Goal: Information Seeking & Learning: Learn about a topic

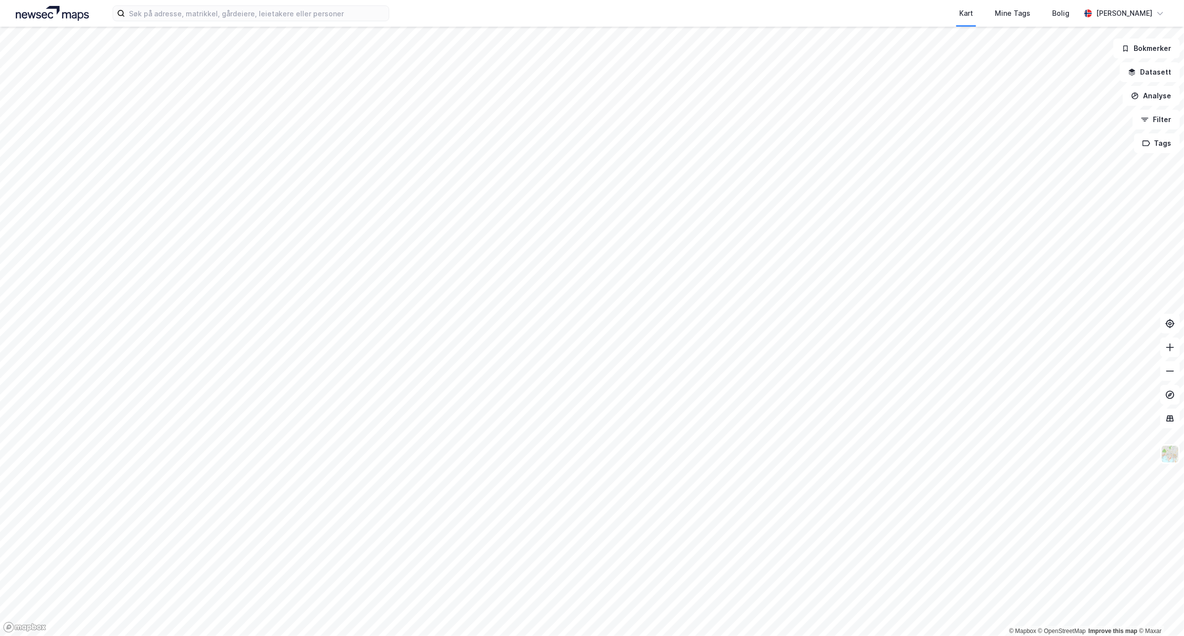
click at [301, 3] on div "Kart Mine Tags Bolig [PERSON_NAME]" at bounding box center [592, 13] width 1184 height 27
click at [335, 15] on input at bounding box center [257, 13] width 264 height 15
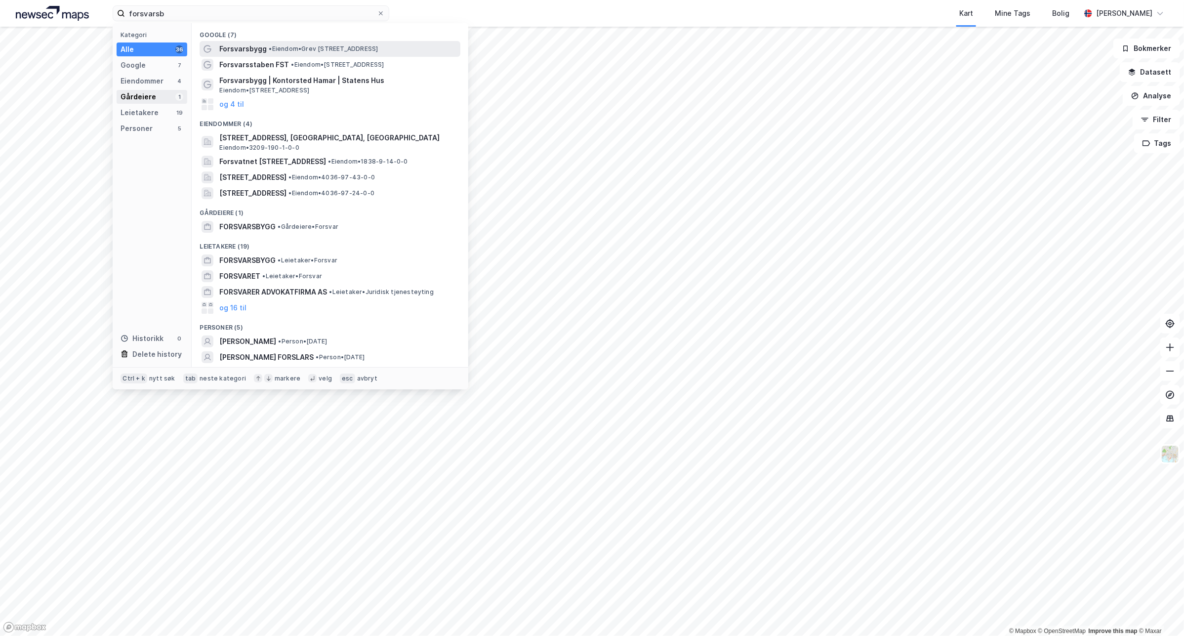
click at [167, 98] on div "Gårdeiere 1" at bounding box center [152, 97] width 71 height 14
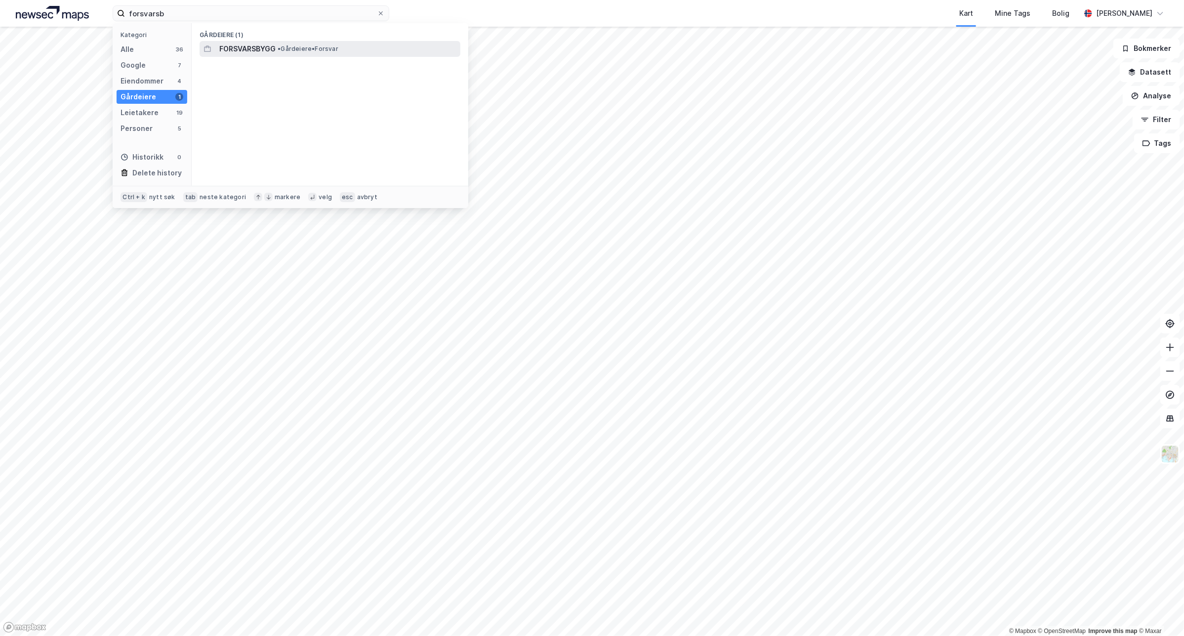
click at [265, 48] on span "FORSVARSBYGG" at bounding box center [247, 49] width 56 height 12
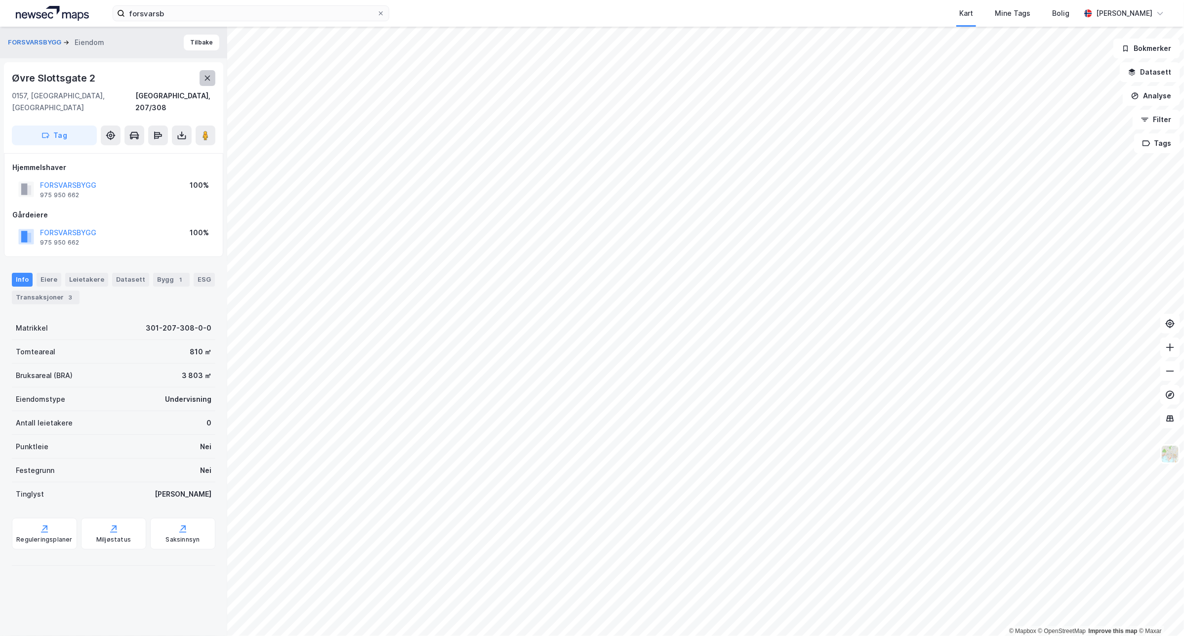
click at [209, 76] on icon at bounding box center [208, 78] width 8 height 8
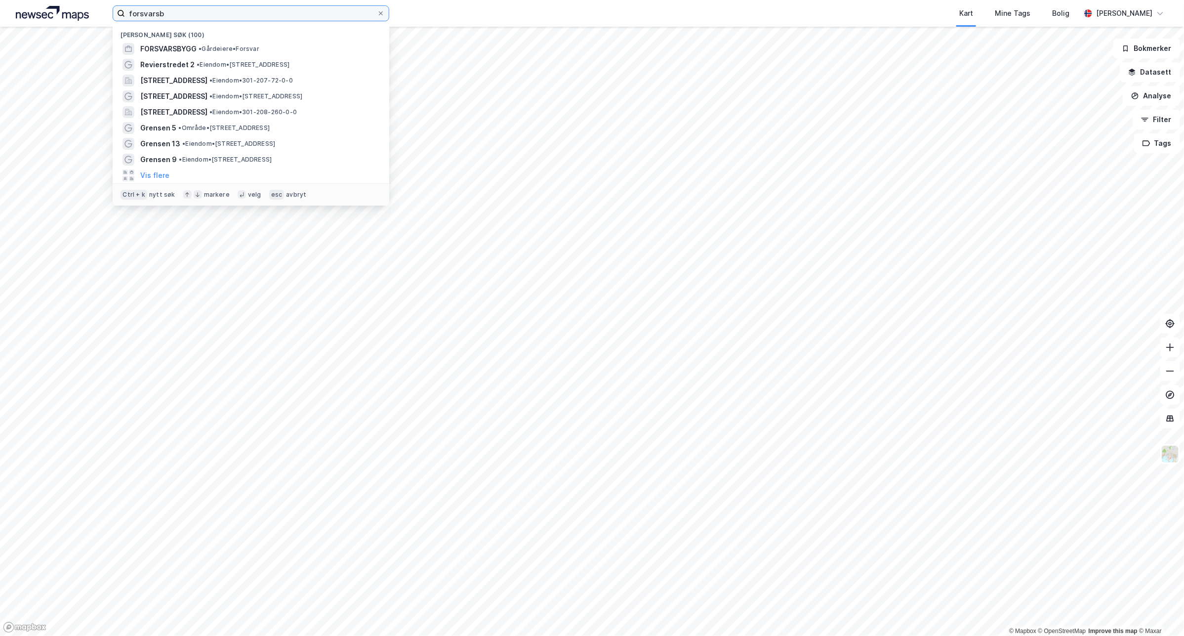
click at [199, 15] on input "forsvarsb" at bounding box center [251, 13] width 252 height 15
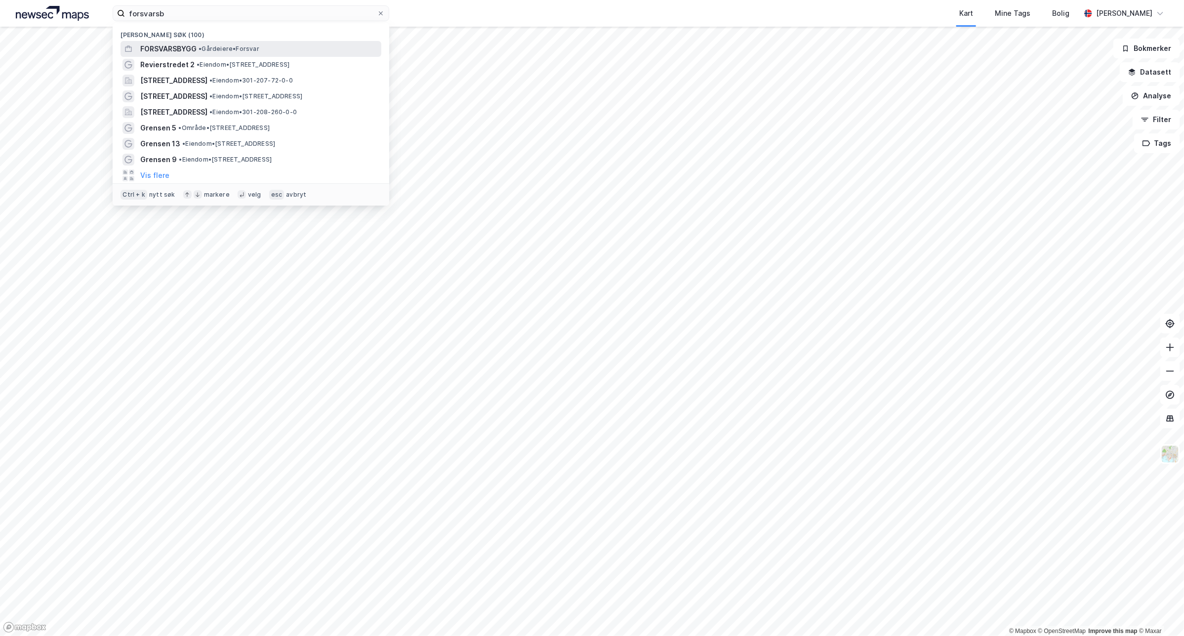
click at [221, 45] on span "• Gårdeiere • Forsvar" at bounding box center [229, 49] width 61 height 8
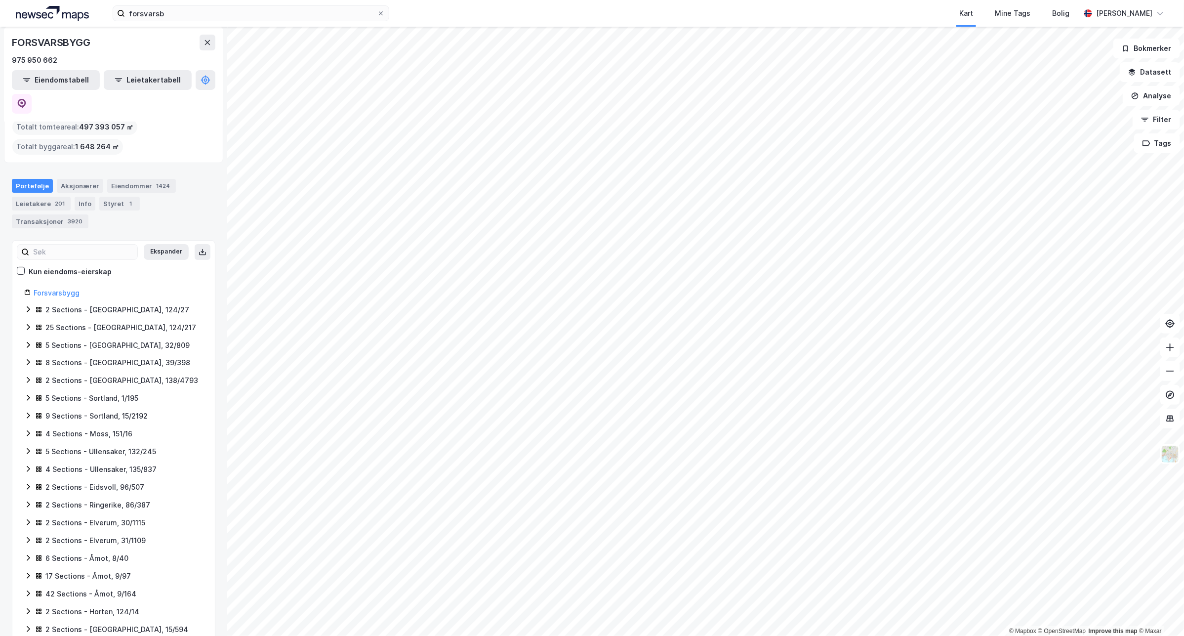
scroll to position [62, 0]
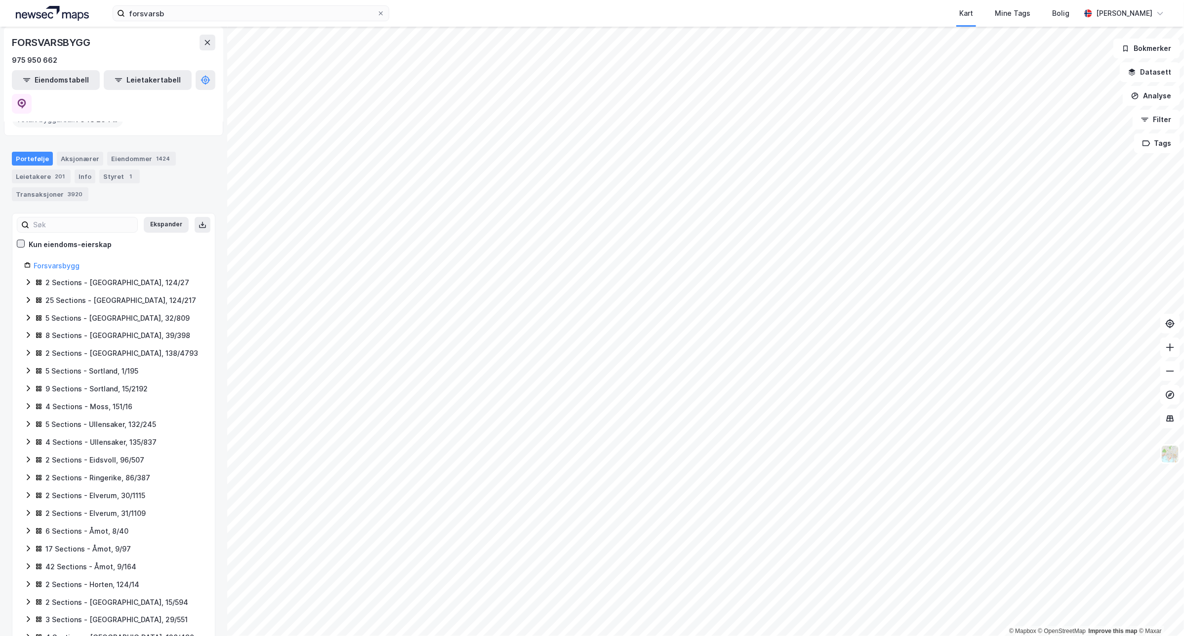
click at [23, 240] on icon at bounding box center [20, 243] width 7 height 7
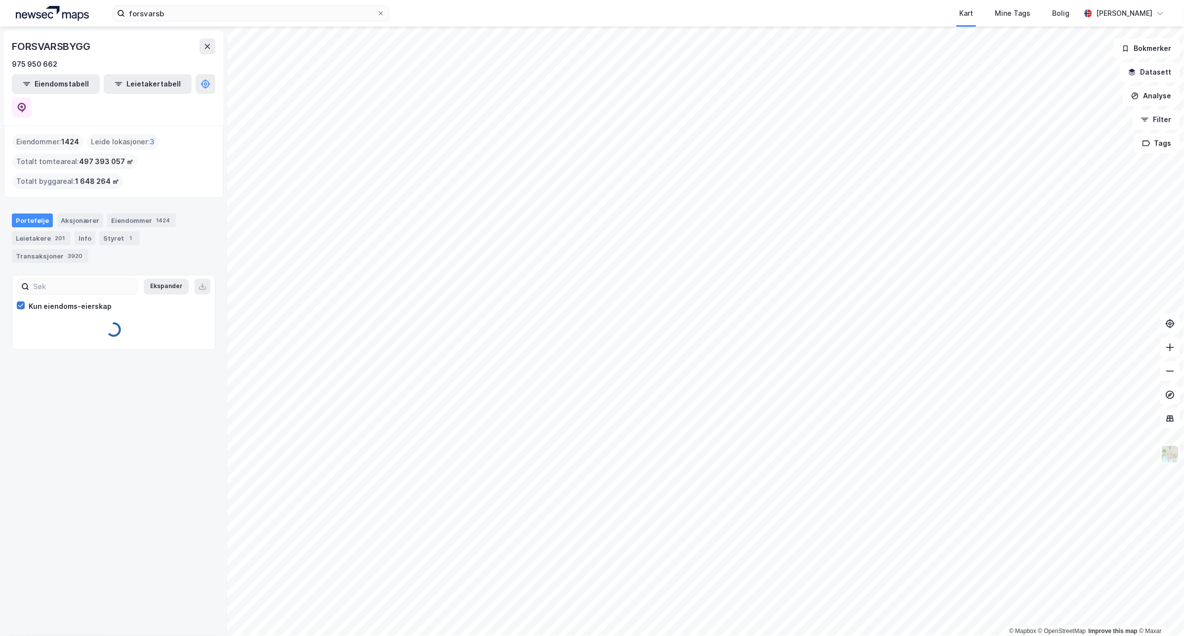
scroll to position [0, 0]
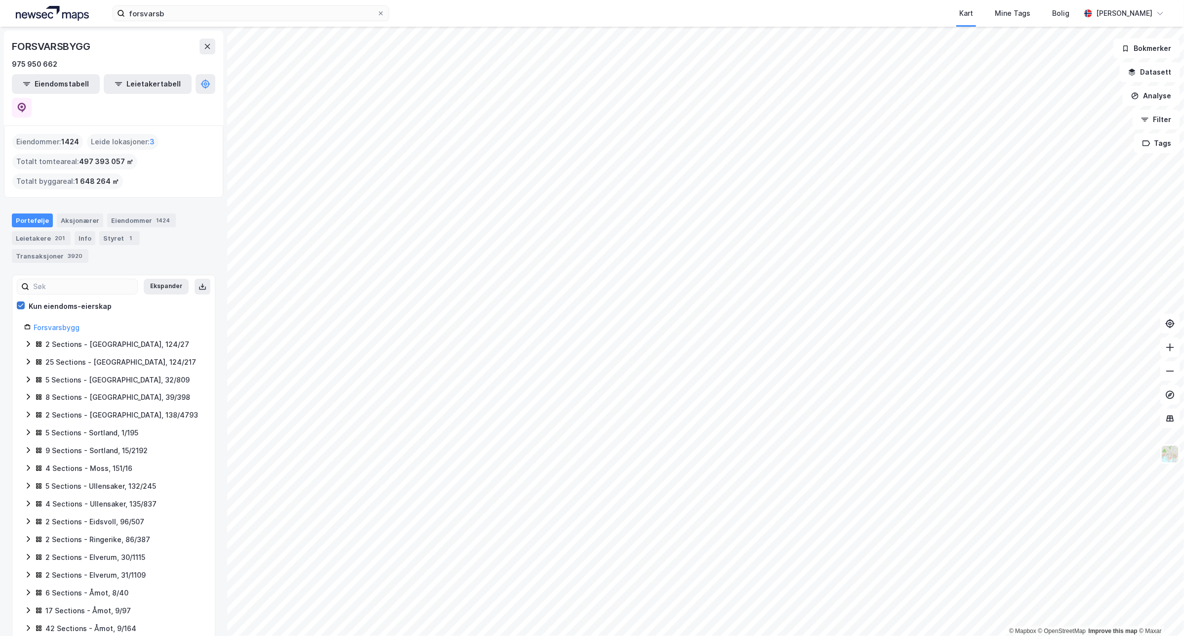
click at [17, 301] on div at bounding box center [21, 305] width 8 height 8
click at [1175, 456] on img at bounding box center [1170, 454] width 19 height 19
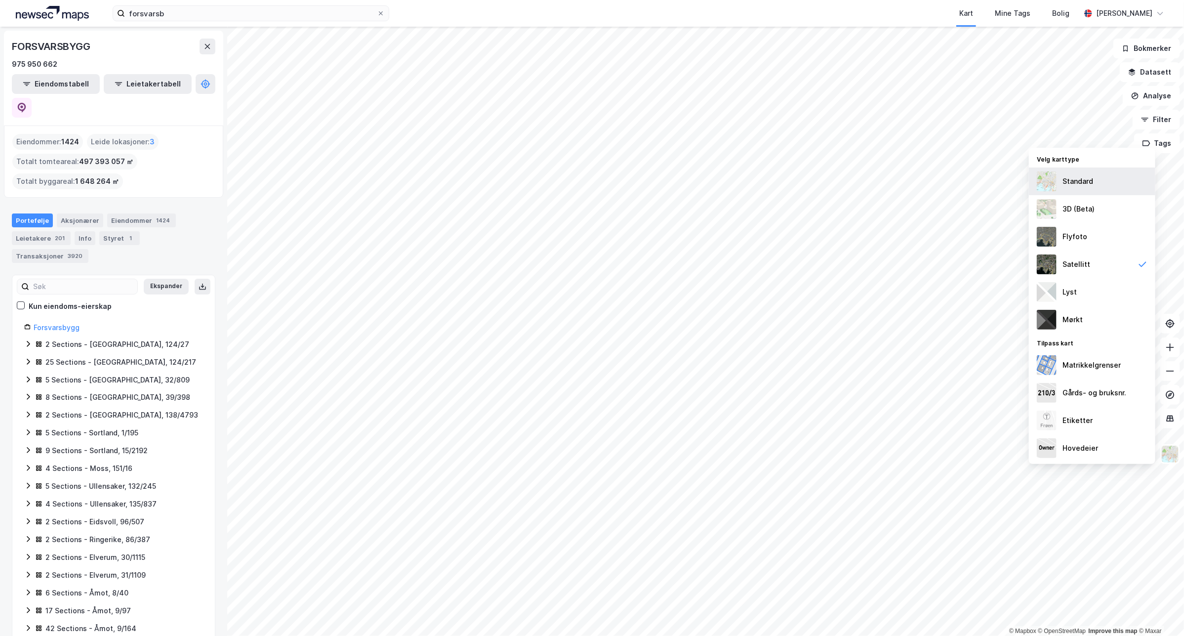
click at [1116, 179] on div "Standard" at bounding box center [1092, 182] width 127 height 28
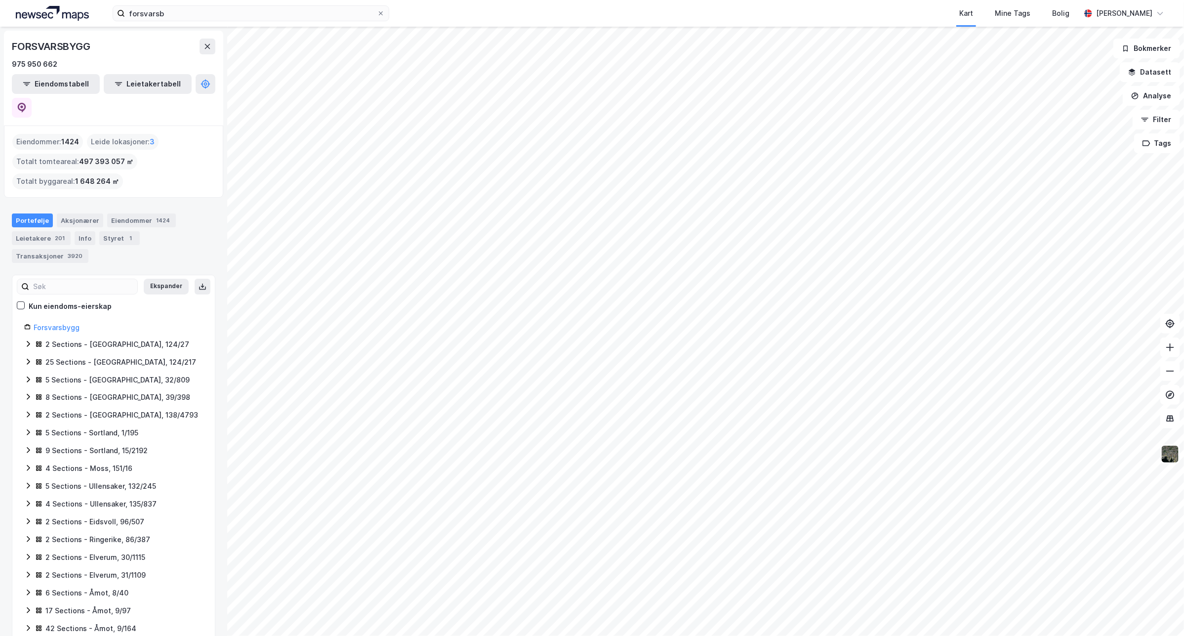
click at [759, 635] on html "forsvarsb Kart Mine Tags Bolig Sander Helseth © Mapbox © OpenStreetMap Improve …" at bounding box center [592, 318] width 1184 height 636
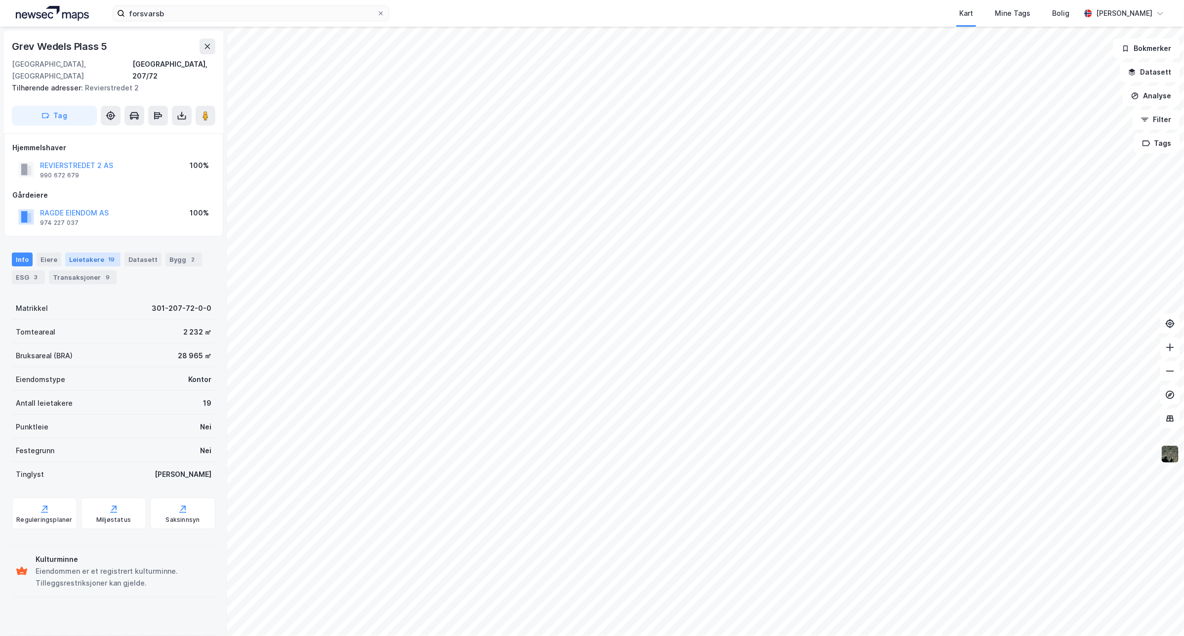
click at [77, 253] on div "Leietakere 19" at bounding box center [92, 260] width 55 height 14
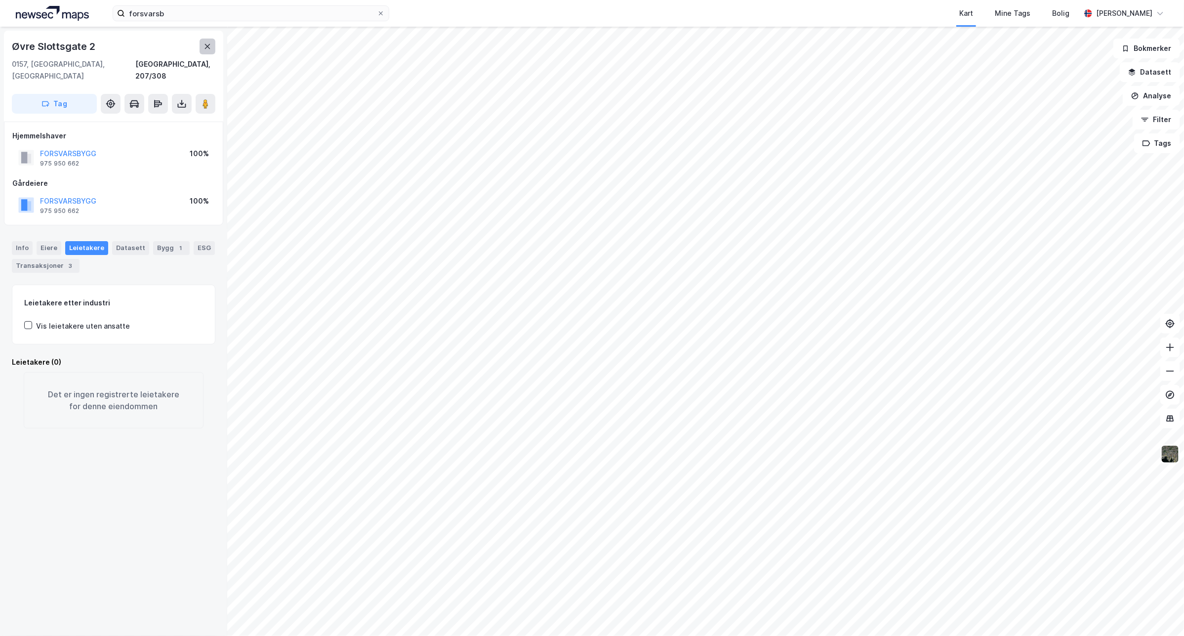
click at [206, 47] on icon at bounding box center [208, 46] width 8 height 8
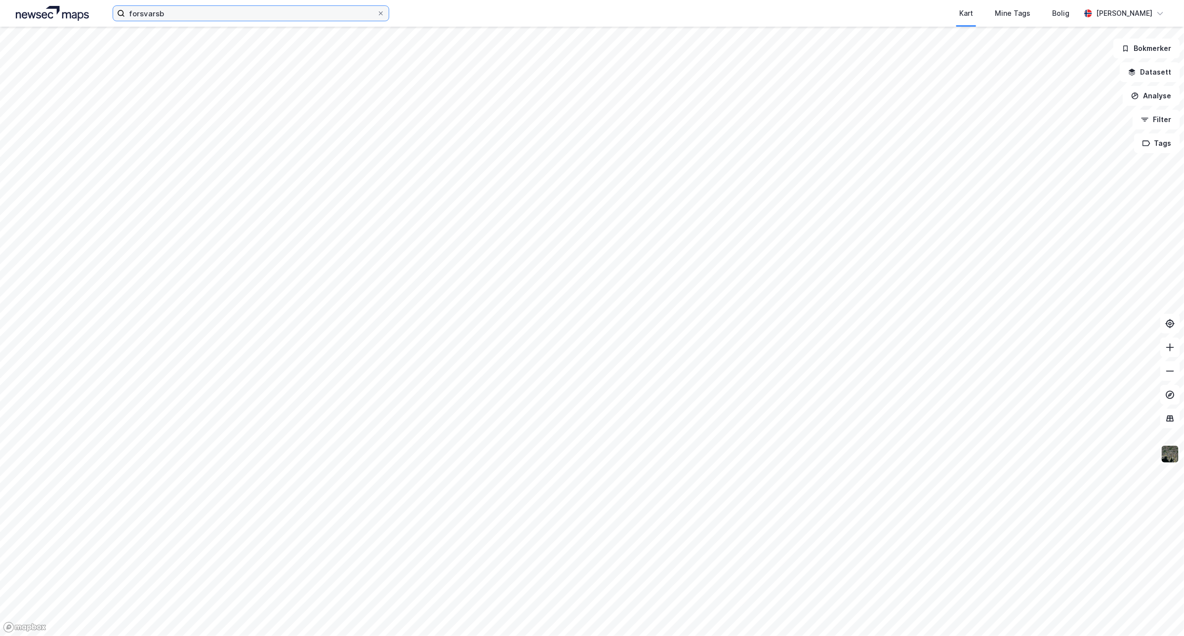
click at [179, 10] on input "forsvarsb" at bounding box center [251, 13] width 252 height 15
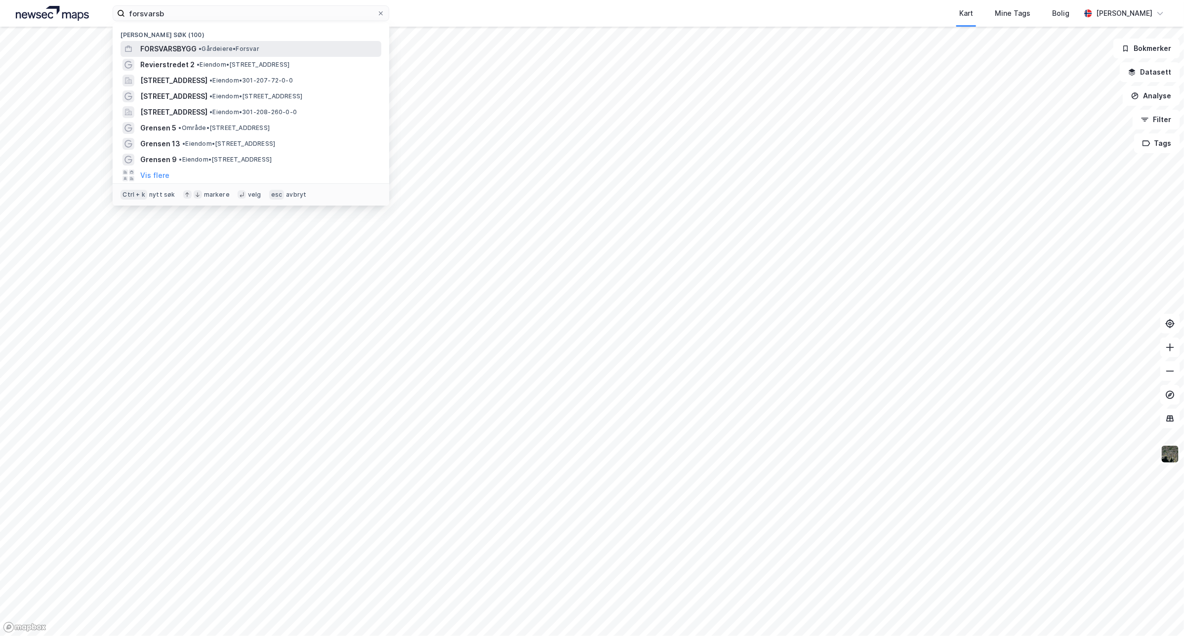
click at [228, 48] on span "• Gårdeiere • Forsvar" at bounding box center [229, 49] width 61 height 8
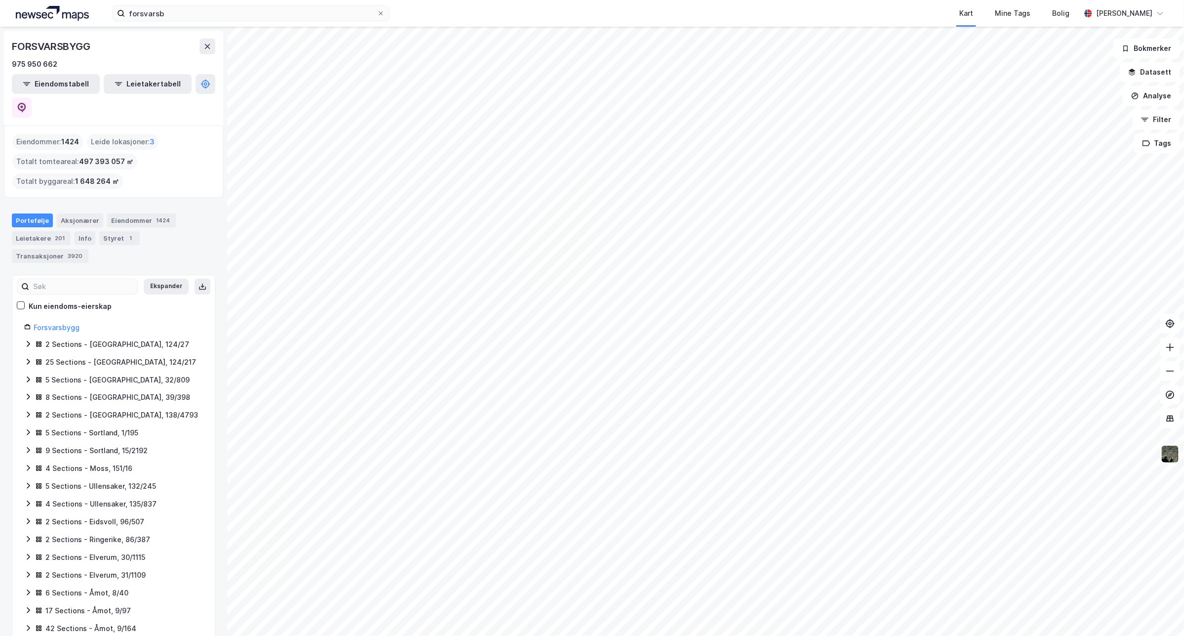
click at [570, 635] on html "forsvarsb Kart Mine Tags Bolig Sander Helseth © Mapbox © OpenStreetMap Improve …" at bounding box center [592, 318] width 1184 height 636
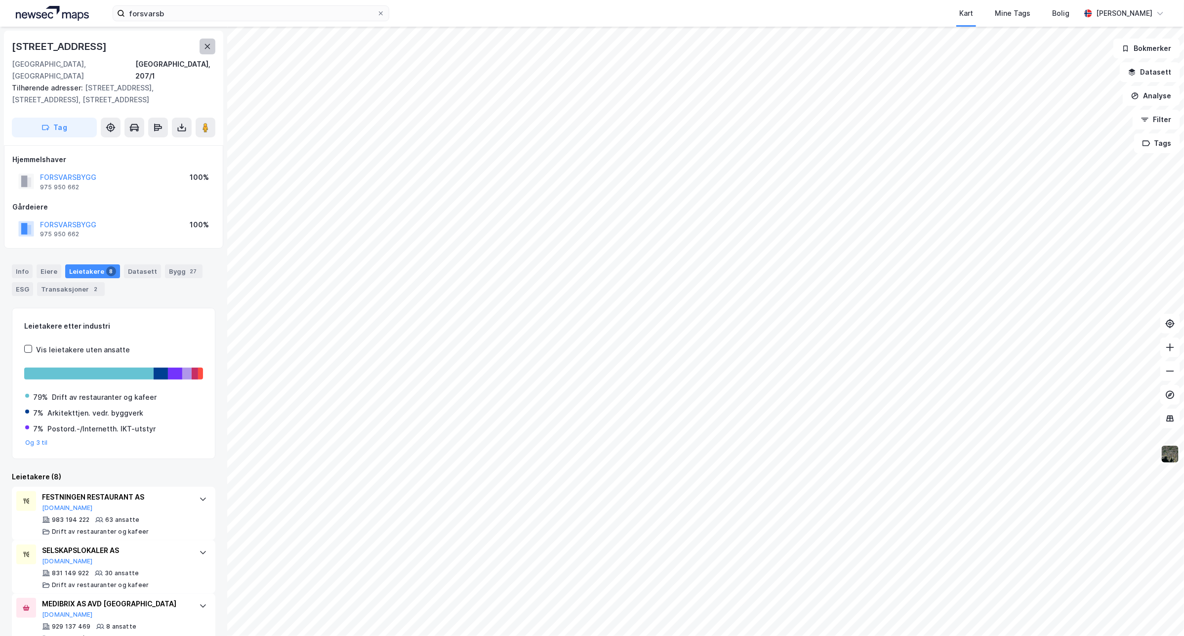
click at [212, 52] on button at bounding box center [208, 47] width 16 height 16
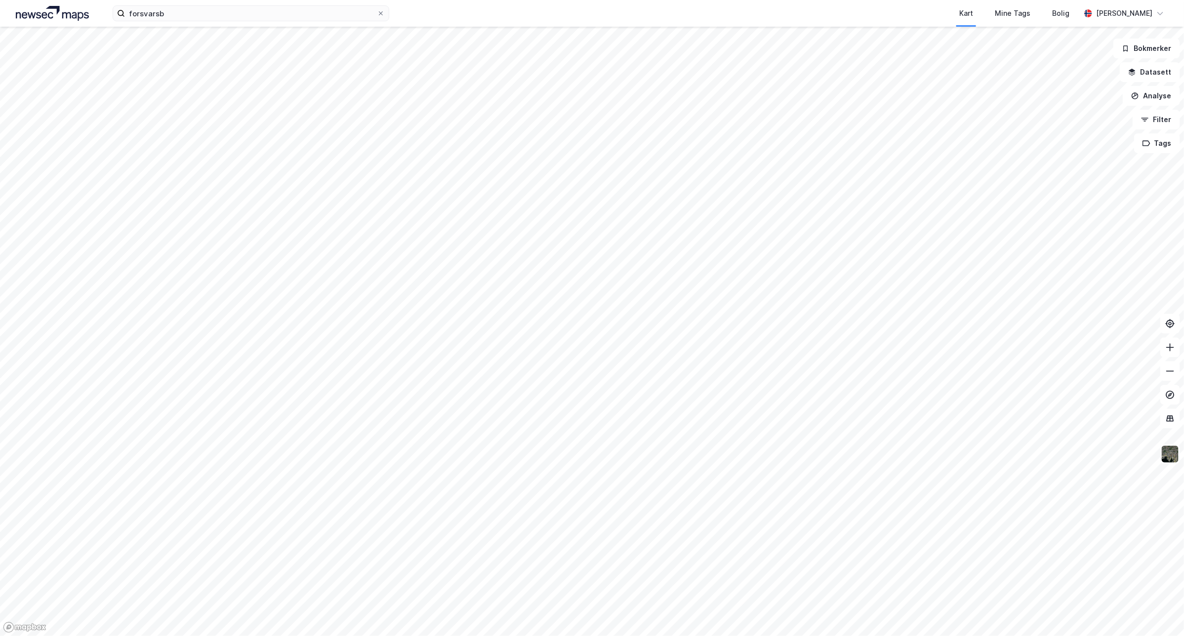
click at [213, 21] on div "forsvarsb Kart Mine Tags Bolig Sander Helseth" at bounding box center [592, 13] width 1184 height 27
click at [225, 14] on input "forsvarsb" at bounding box center [251, 13] width 252 height 15
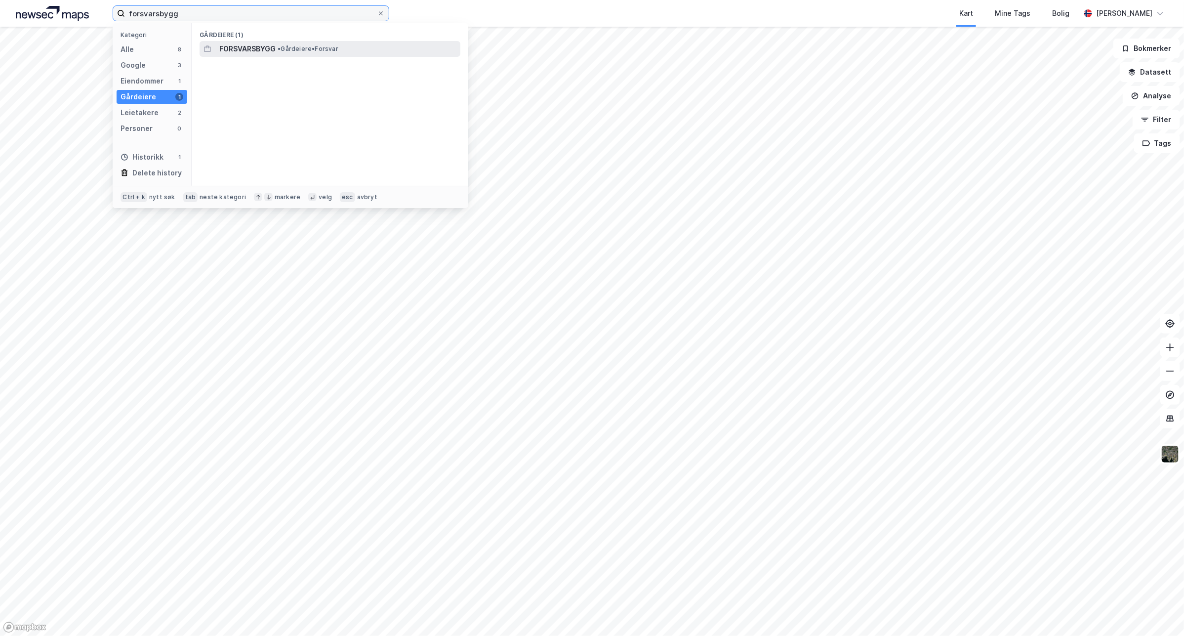
type input "forsvarsbygg"
click at [308, 49] on span "• Gårdeiere • Forsvar" at bounding box center [308, 49] width 61 height 8
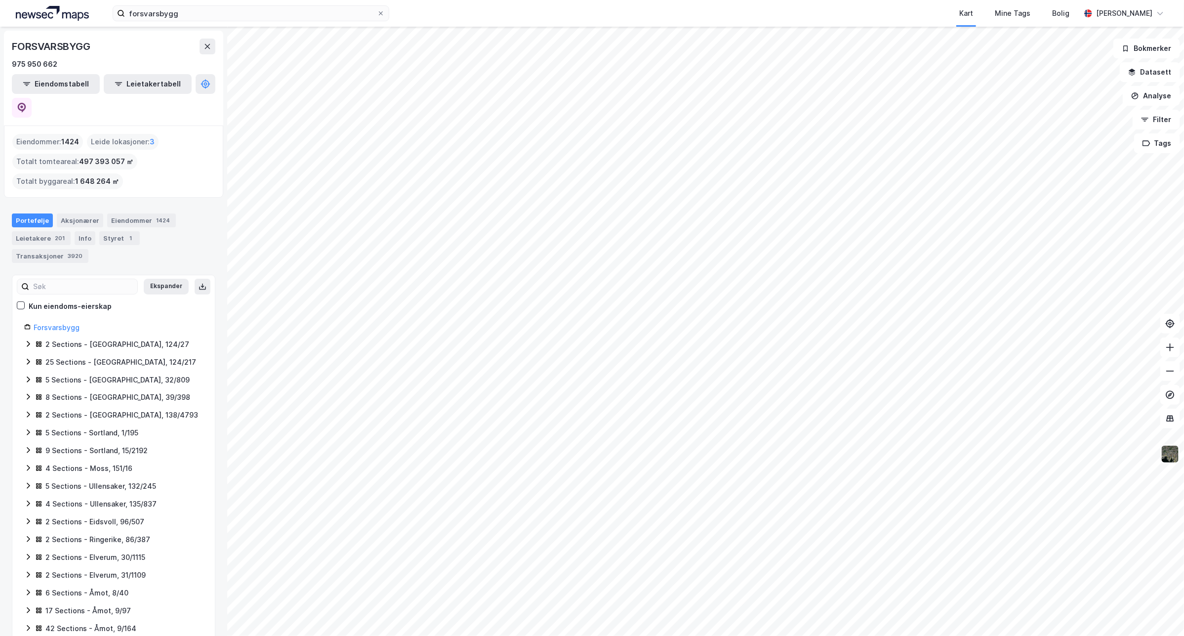
click at [1161, 456] on button at bounding box center [1171, 454] width 20 height 20
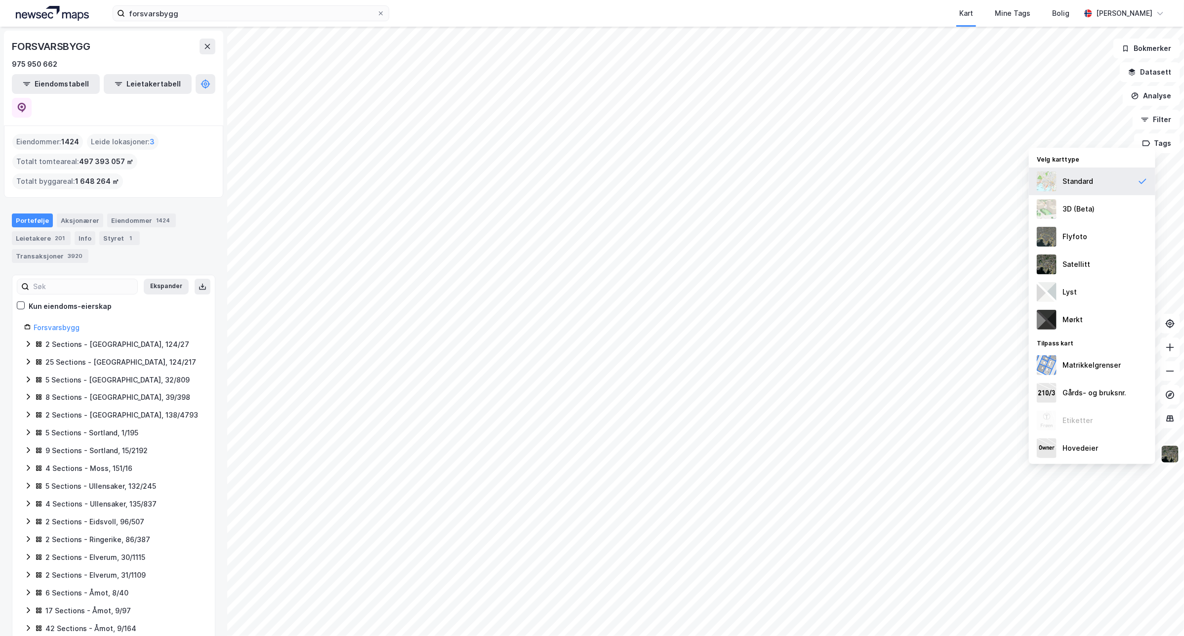
click at [1114, 190] on div "Standard" at bounding box center [1092, 182] width 127 height 28
click at [1085, 208] on div "3D (Beta)" at bounding box center [1079, 209] width 32 height 12
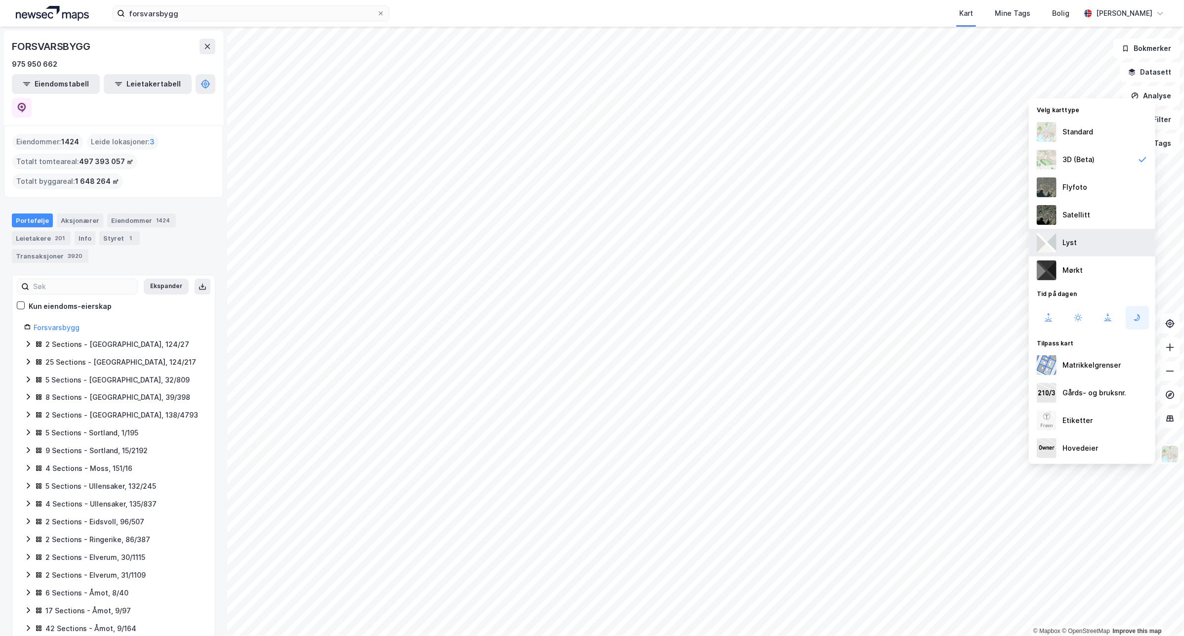
click at [1102, 246] on div "Lyst" at bounding box center [1092, 243] width 127 height 28
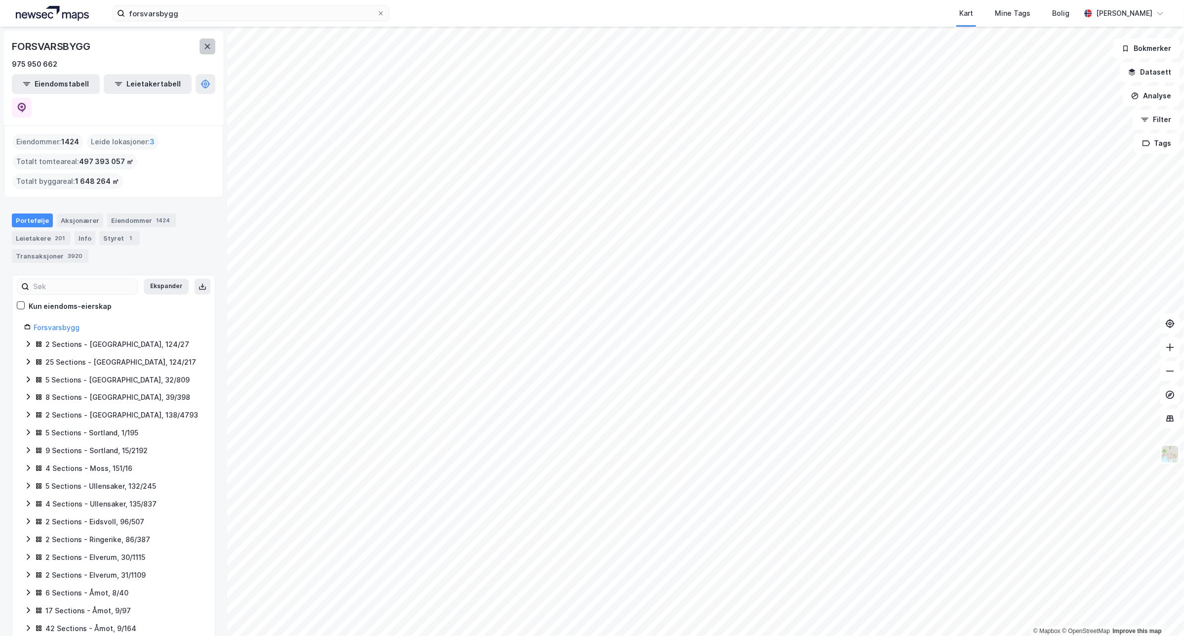
click at [204, 41] on button at bounding box center [208, 47] width 16 height 16
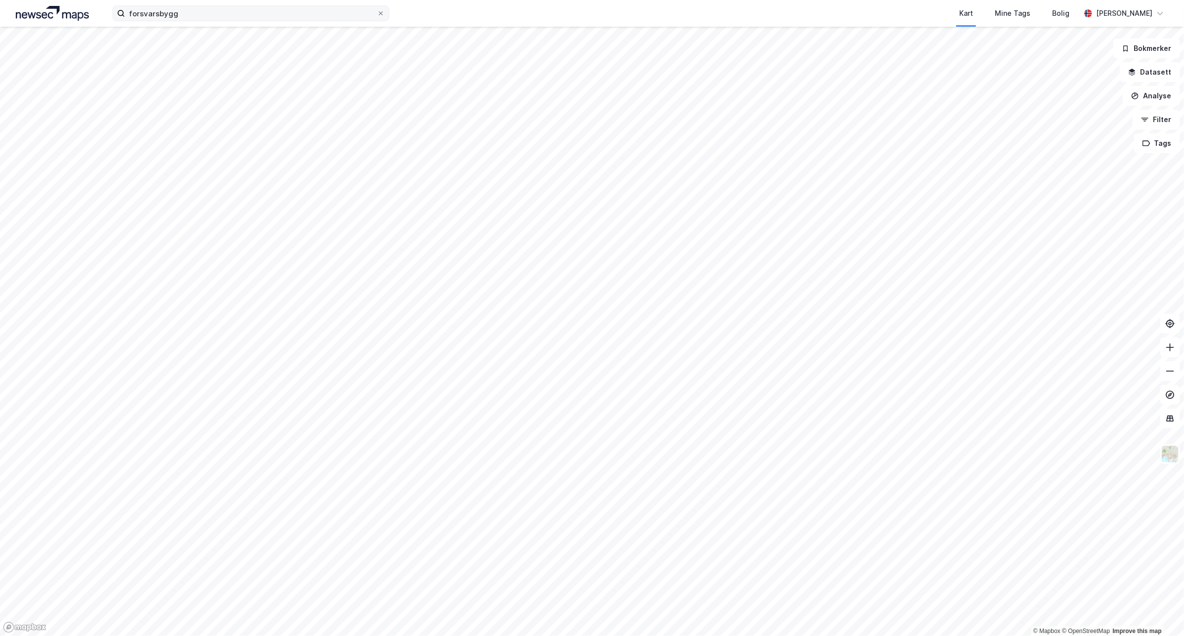
click at [380, 8] on label "forsvarsbygg" at bounding box center [251, 13] width 277 height 16
click at [377, 8] on input "forsvarsbygg" at bounding box center [251, 13] width 252 height 15
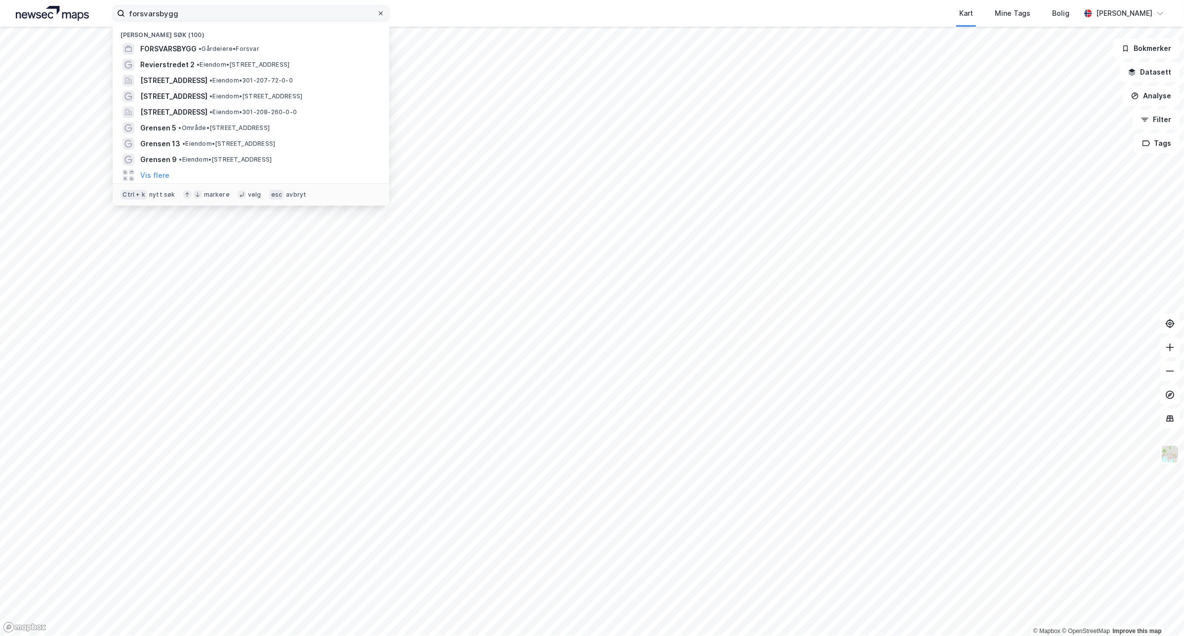
click at [377, 14] on span at bounding box center [381, 13] width 8 height 8
click at [377, 14] on input "forsvarsbygg" at bounding box center [251, 13] width 252 height 15
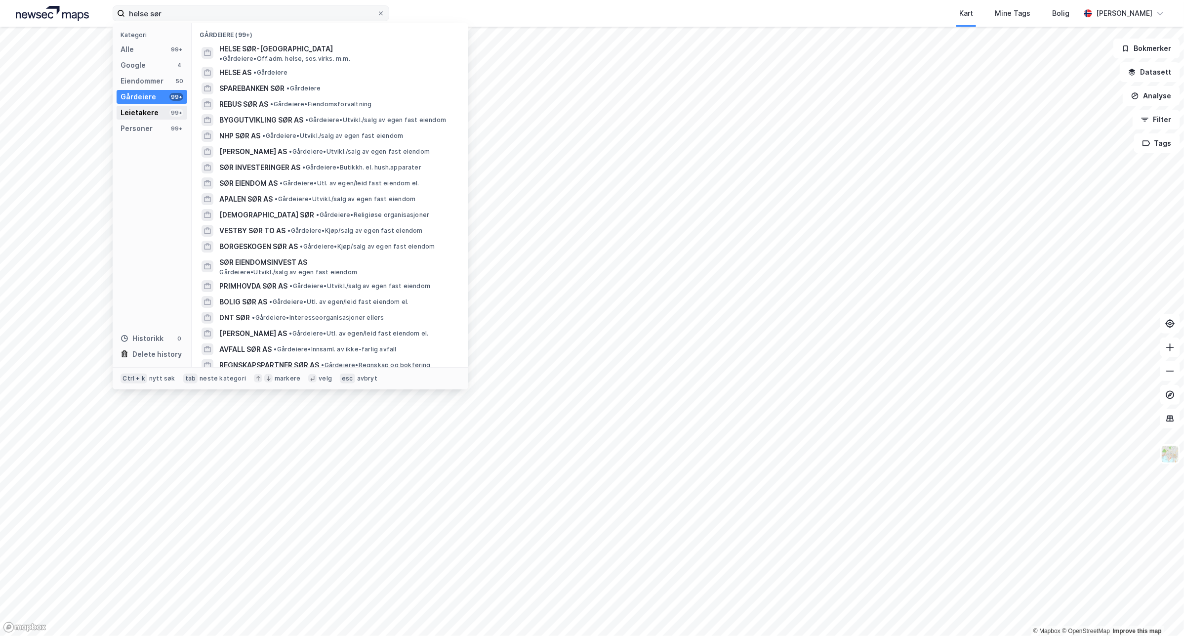
click at [150, 110] on div "Leietakere" at bounding box center [140, 113] width 38 height 12
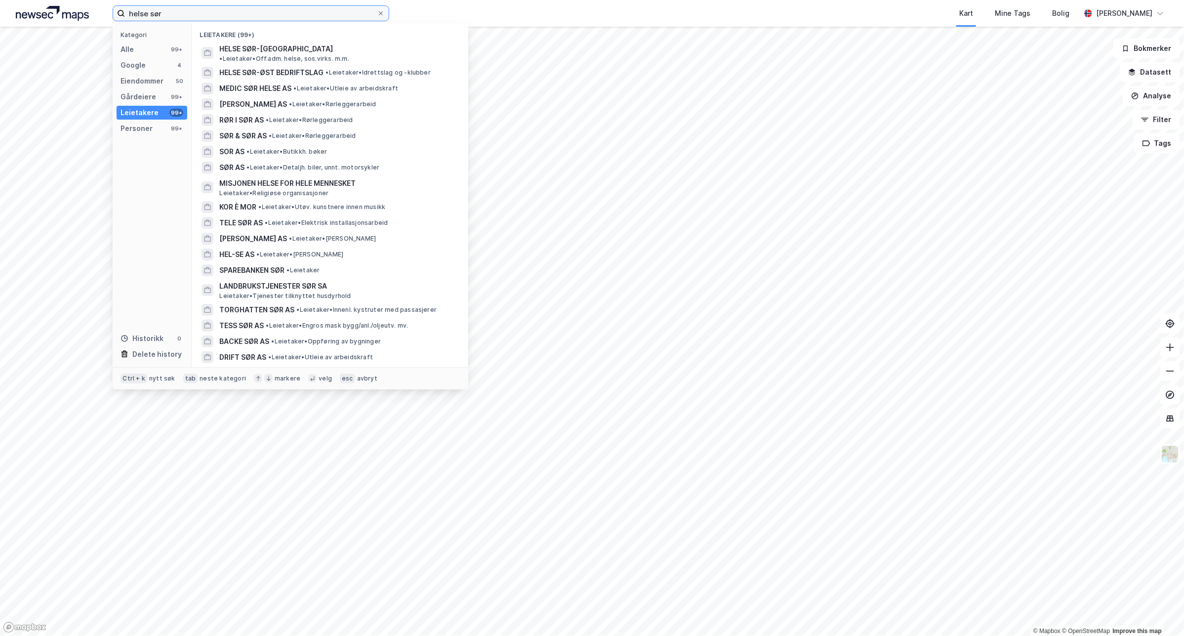
click at [205, 13] on input "helse sør" at bounding box center [251, 13] width 252 height 15
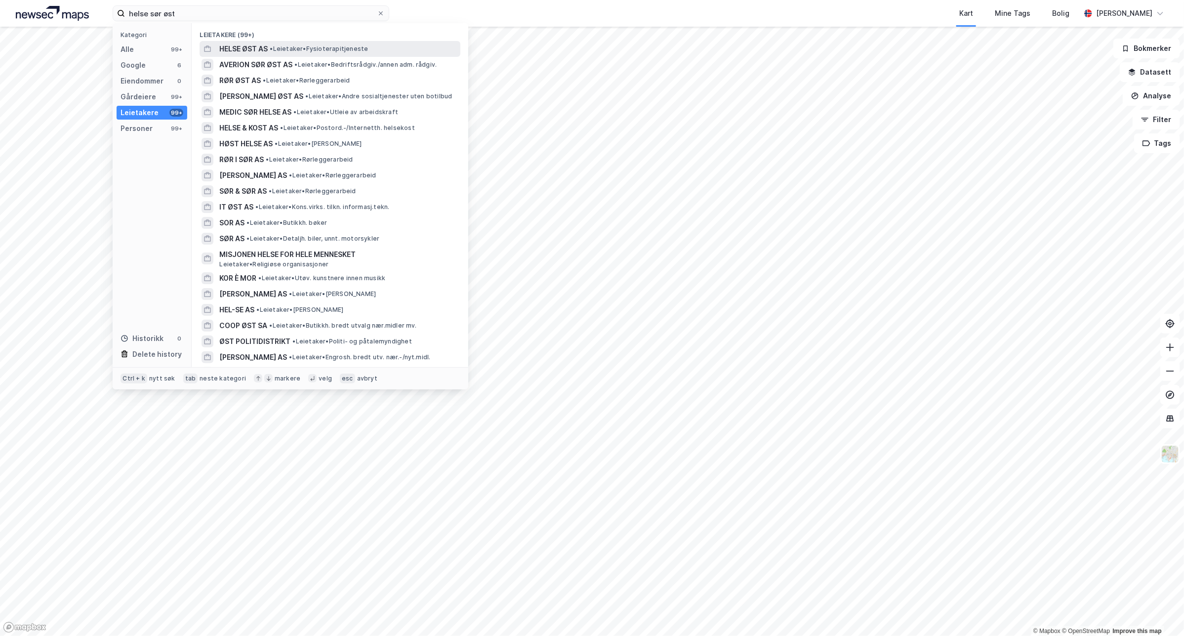
click at [352, 52] on span "• Leietaker • Fysioterapitjeneste" at bounding box center [319, 49] width 98 height 8
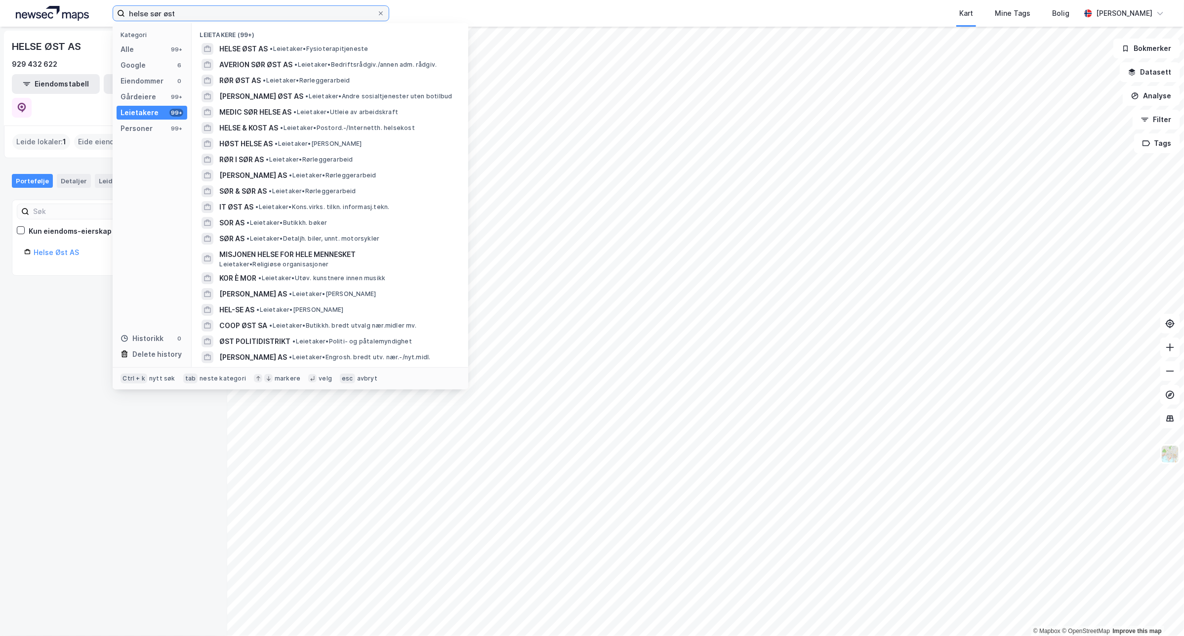
click at [231, 10] on input "helse sør øst" at bounding box center [251, 13] width 252 height 15
click at [239, 15] on input "helse sør øst" at bounding box center [251, 13] width 252 height 15
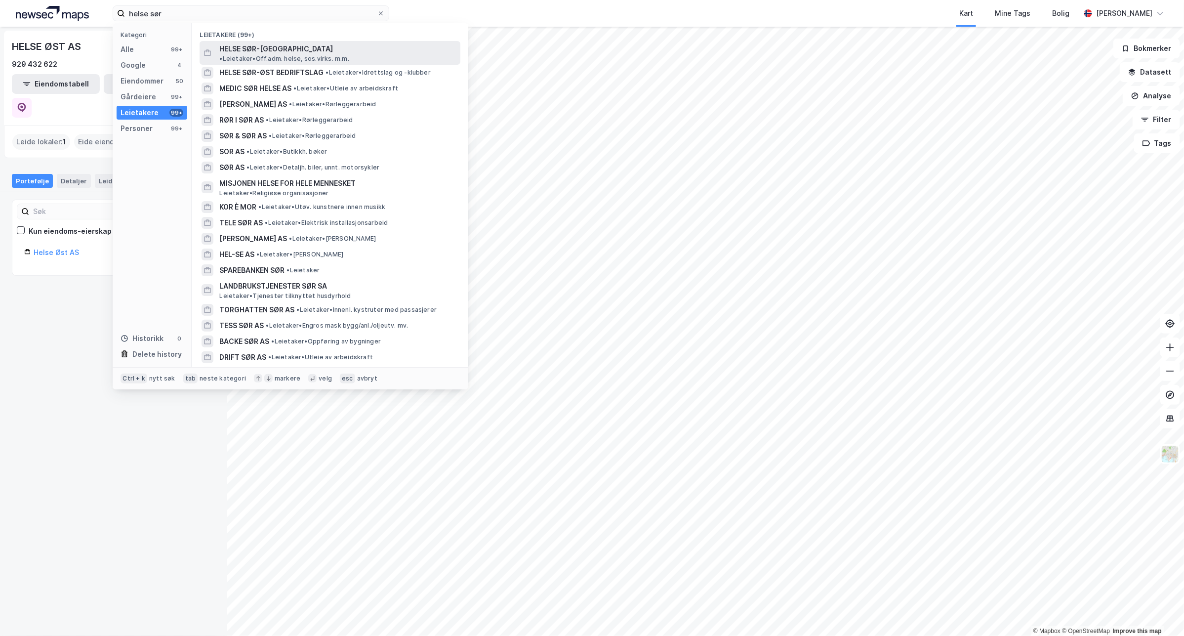
click at [252, 45] on span "HELSE SØR-ØST RHF" at bounding box center [276, 49] width 114 height 12
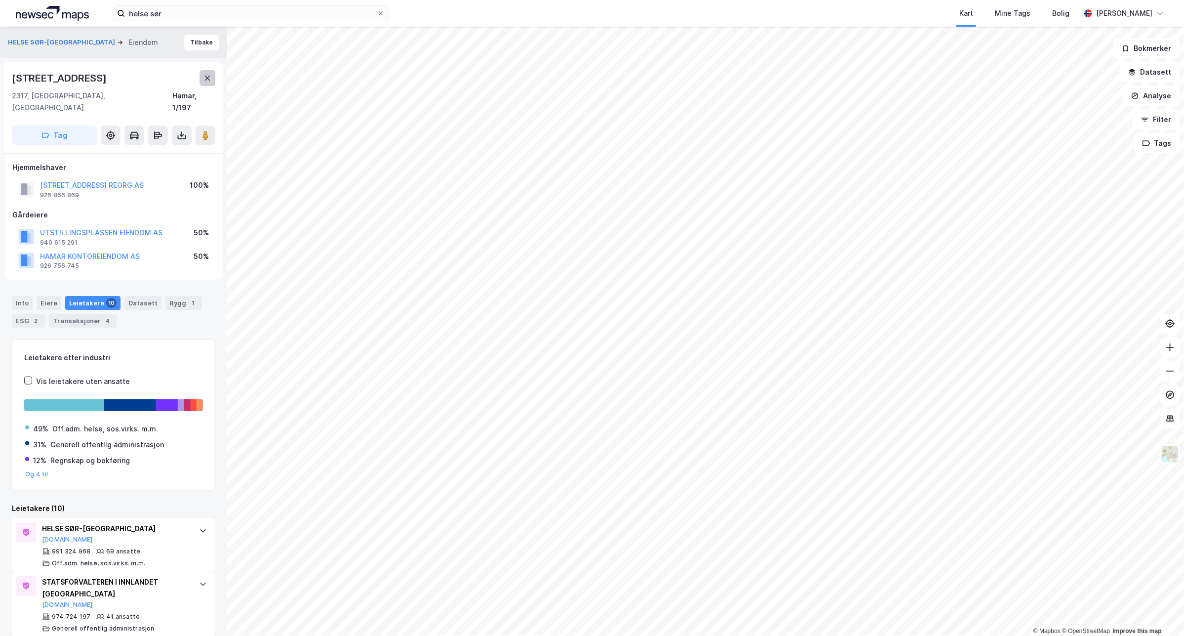
click at [208, 75] on icon at bounding box center [208, 78] width 8 height 8
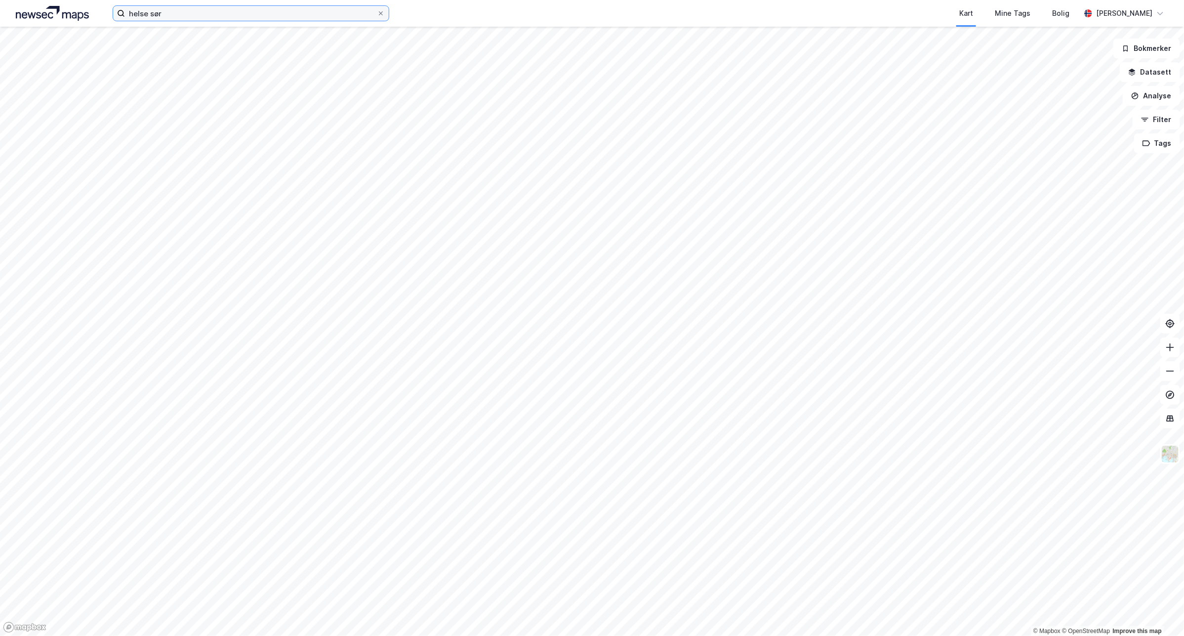
click at [193, 14] on input "helse sør" at bounding box center [251, 13] width 252 height 15
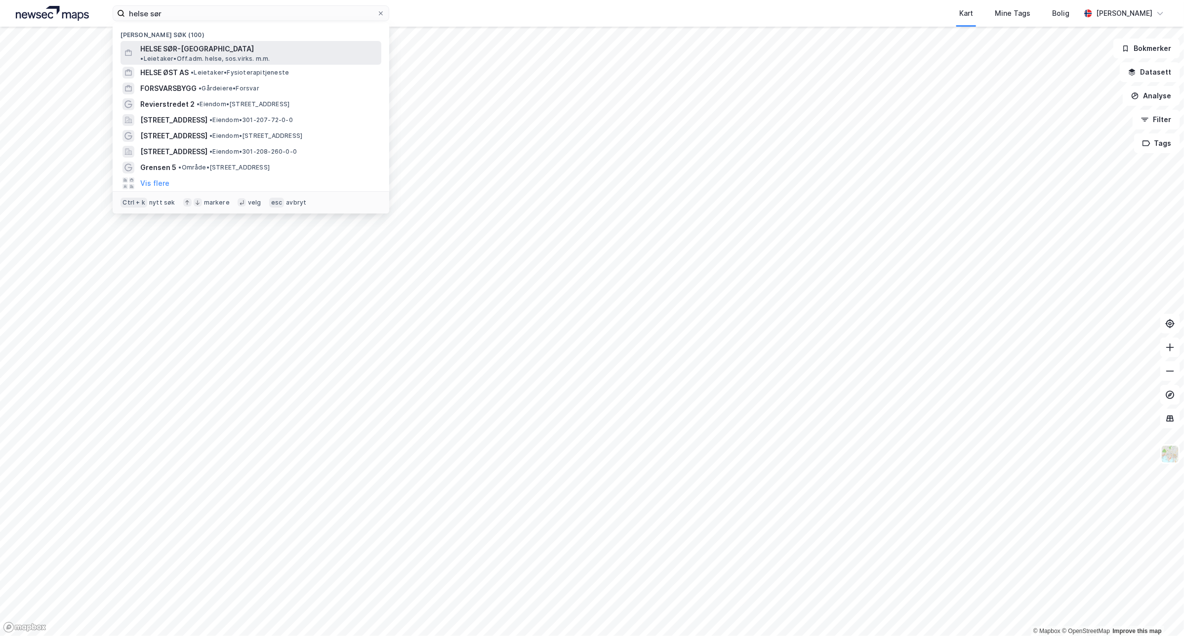
click at [235, 55] on span "• Leietaker • Off.adm. helse, sos.virks. m.m." at bounding box center [204, 59] width 129 height 8
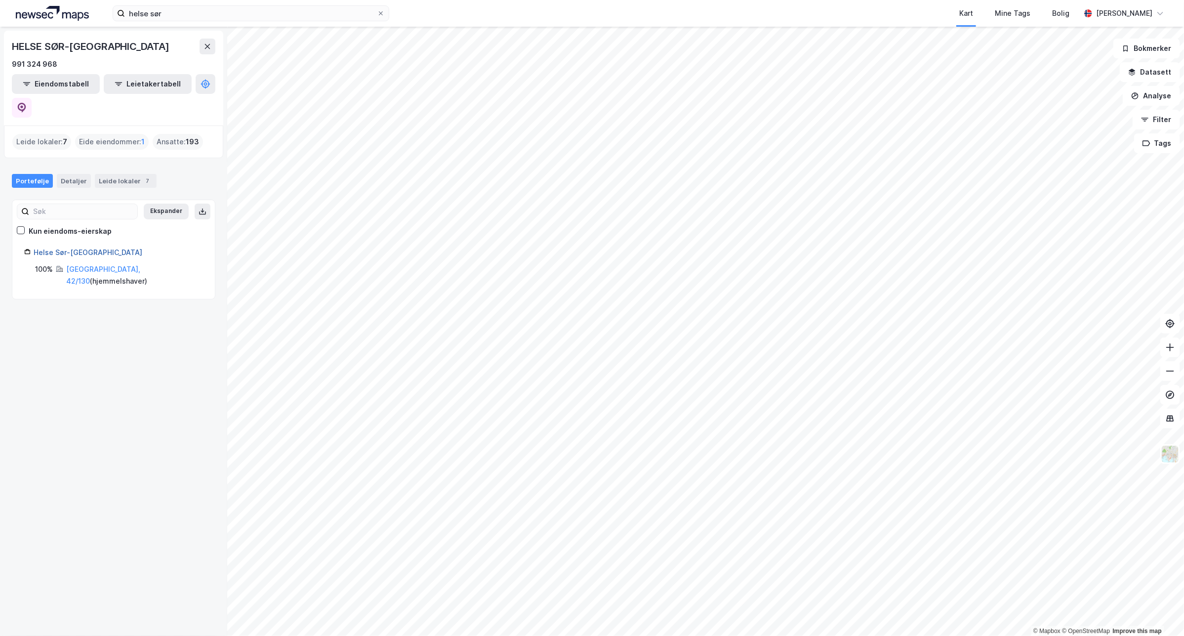
click at [78, 248] on link "Helse Sør-øst Rhf" at bounding box center [88, 252] width 109 height 8
click at [210, 8] on input "helse sør" at bounding box center [251, 13] width 252 height 15
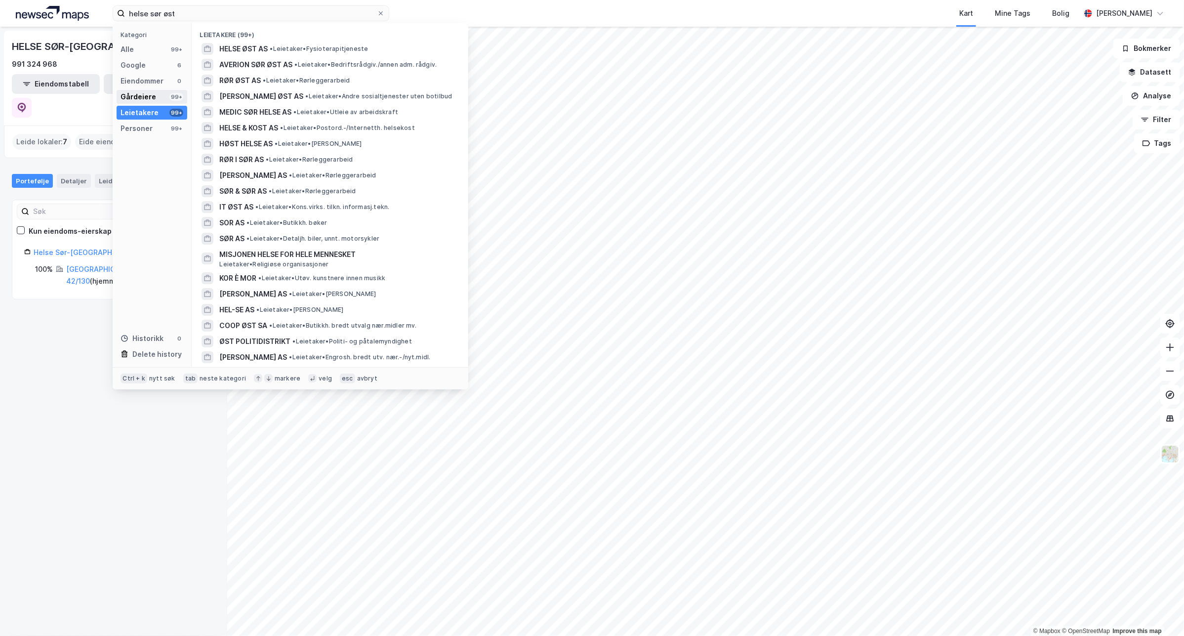
click at [163, 96] on div "Gårdeiere 99+" at bounding box center [152, 97] width 71 height 14
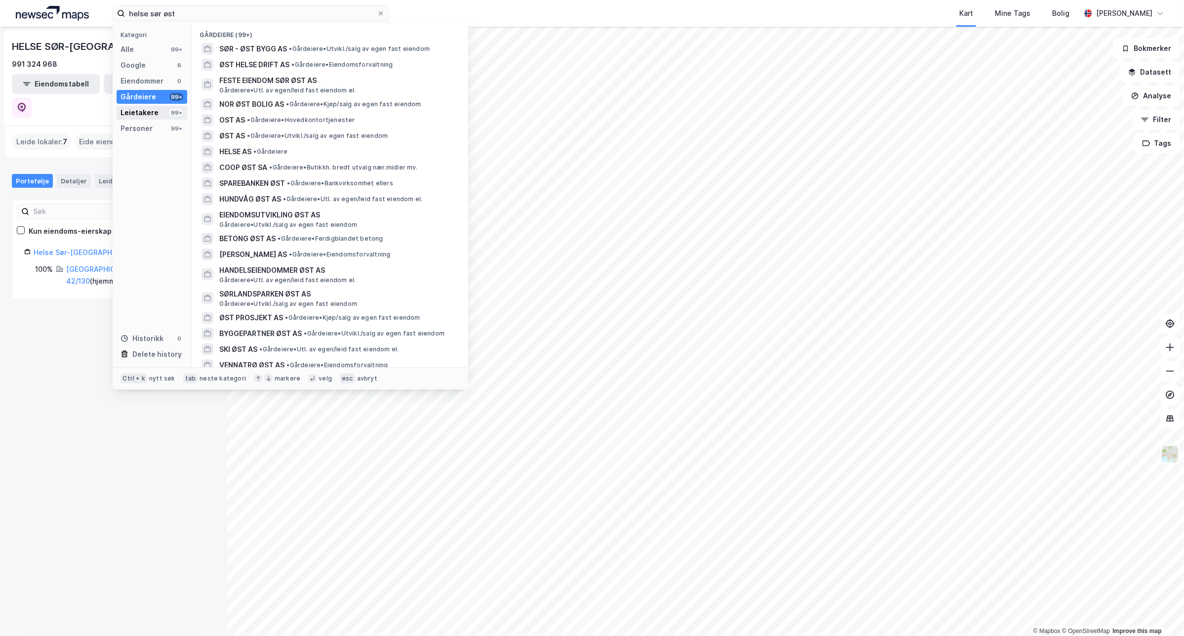
click at [155, 106] on div "Leietakere 99+" at bounding box center [152, 113] width 71 height 14
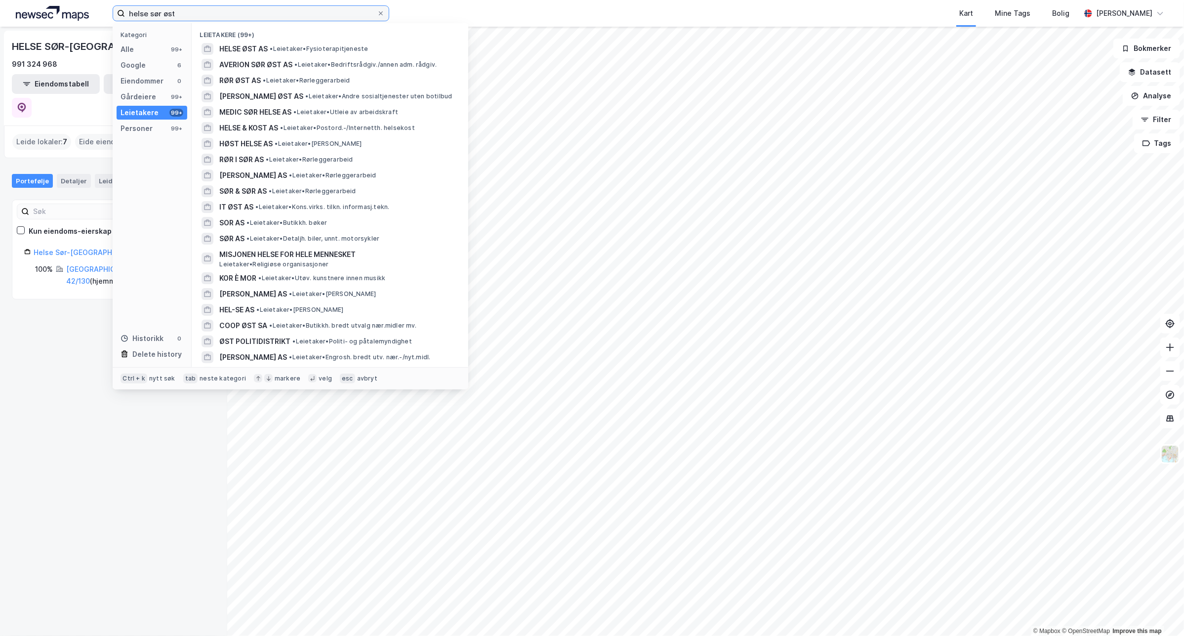
drag, startPoint x: 282, startPoint y: 10, endPoint x: 21, endPoint y: -15, distance: 262.6
click at [21, 0] on html "helse sør øst Kategori Alle 99+ Google 6 Eiendommer 0 Gårdeiere 99+ Leietakere …" at bounding box center [592, 318] width 1184 height 636
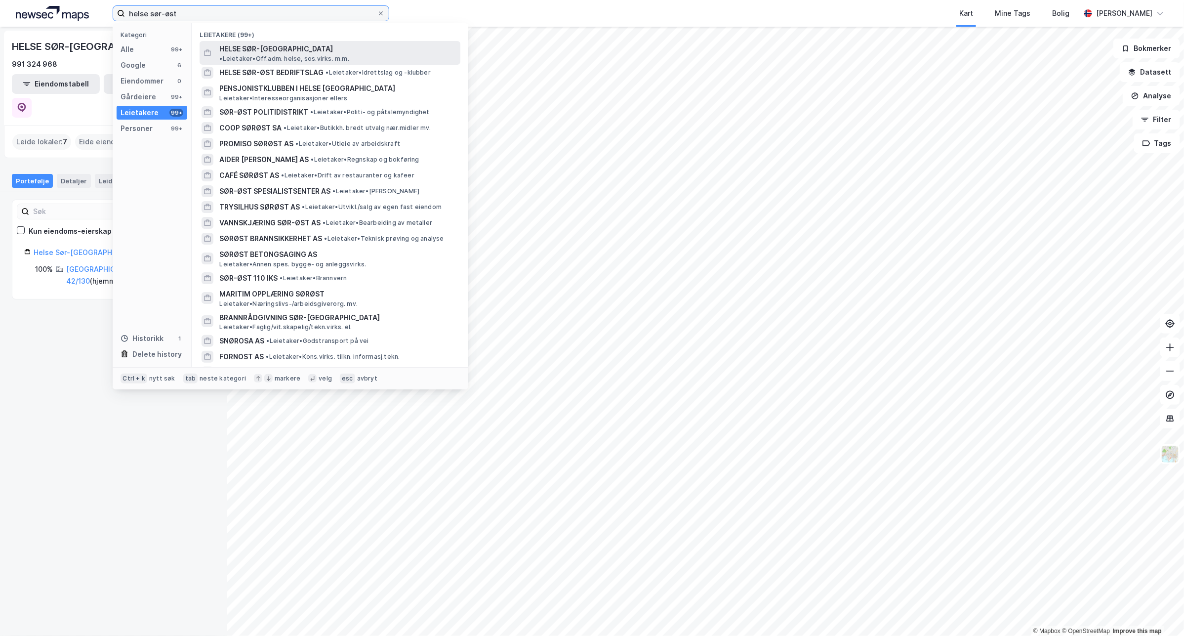
type input "helse sør-øst"
click at [349, 55] on span "• Leietaker • Off.adm. helse, sos.virks. m.m." at bounding box center [283, 59] width 129 height 8
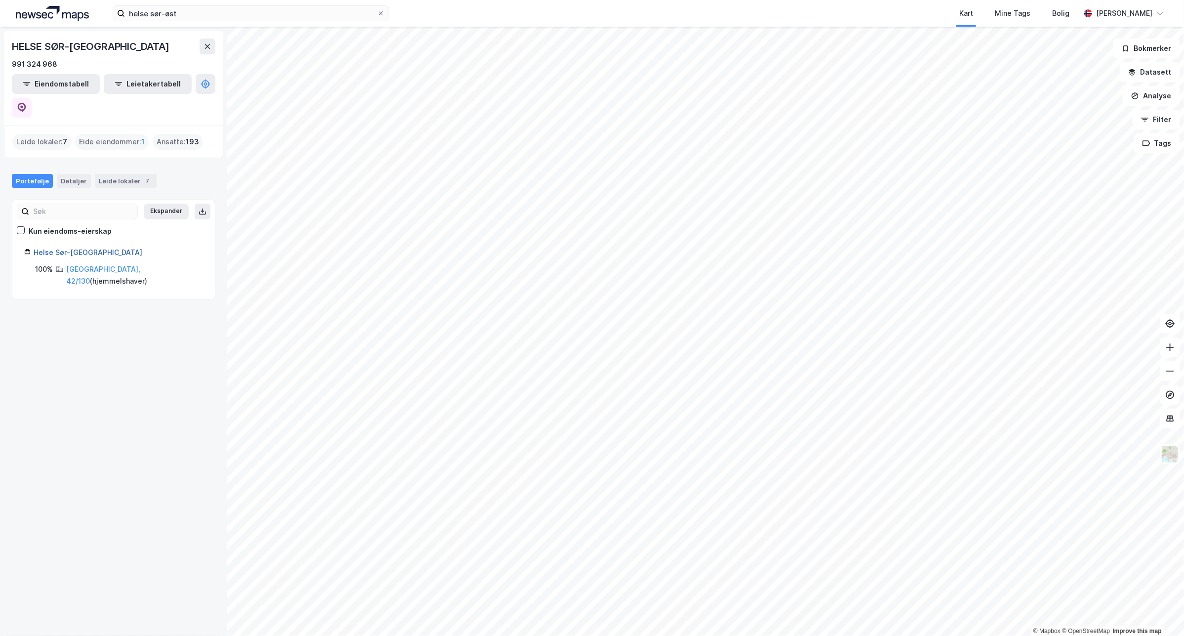
click at [67, 248] on link "Helse Sør-øst Rhf" at bounding box center [88, 252] width 109 height 8
click at [202, 52] on button at bounding box center [208, 47] width 16 height 16
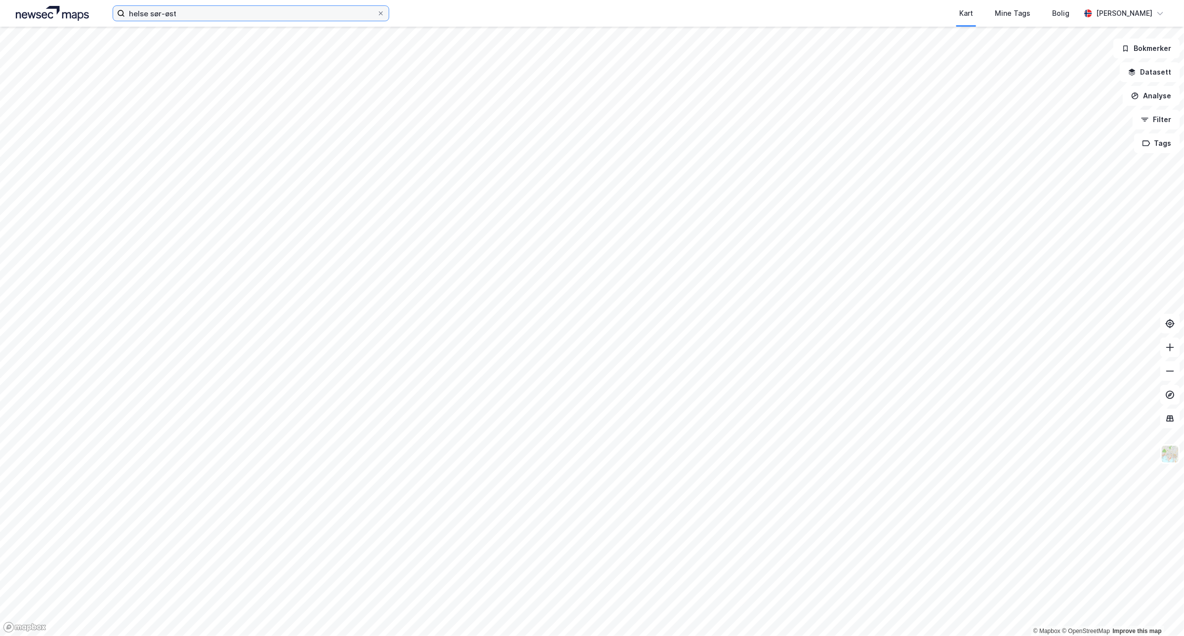
click at [188, 15] on input "helse sør-øst" at bounding box center [251, 13] width 252 height 15
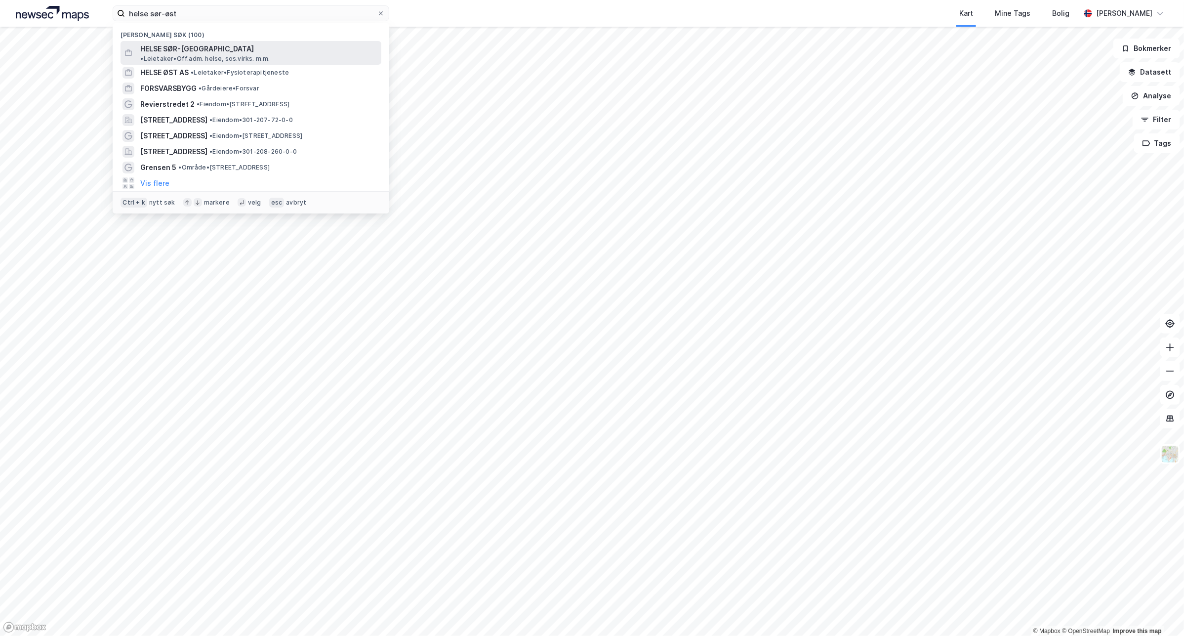
click at [205, 49] on span "HELSE SØR-ØST RHF" at bounding box center [197, 49] width 114 height 12
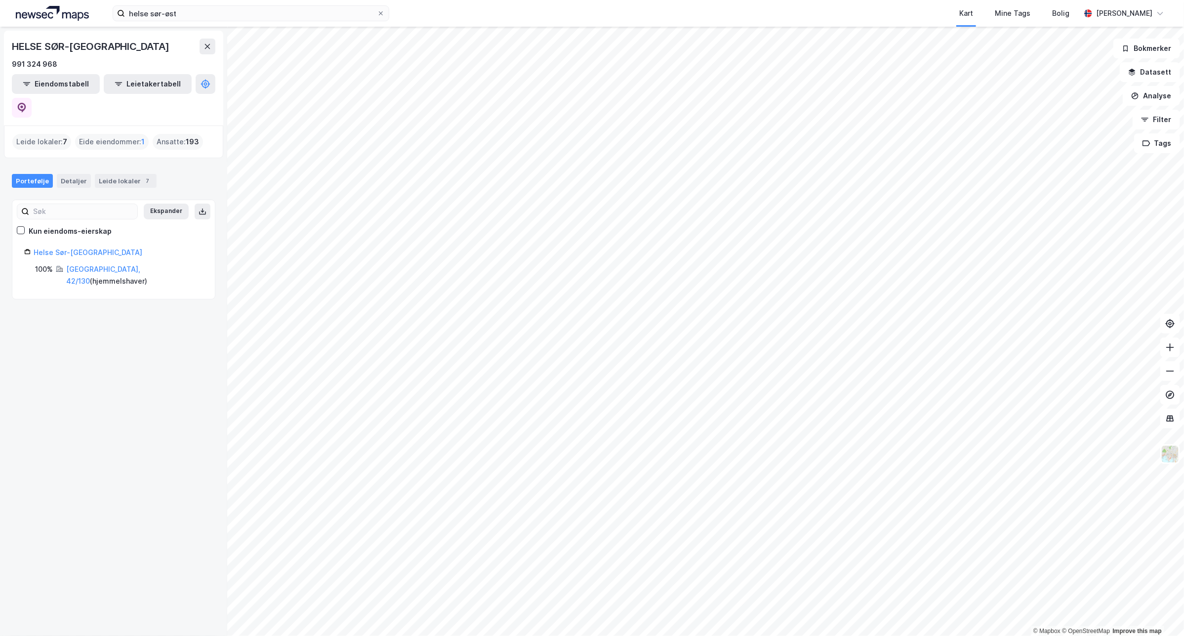
click at [50, 134] on div "Leide lokaler : 7" at bounding box center [41, 142] width 59 height 16
click at [95, 174] on div "Leide lokaler 7" at bounding box center [126, 181] width 62 height 14
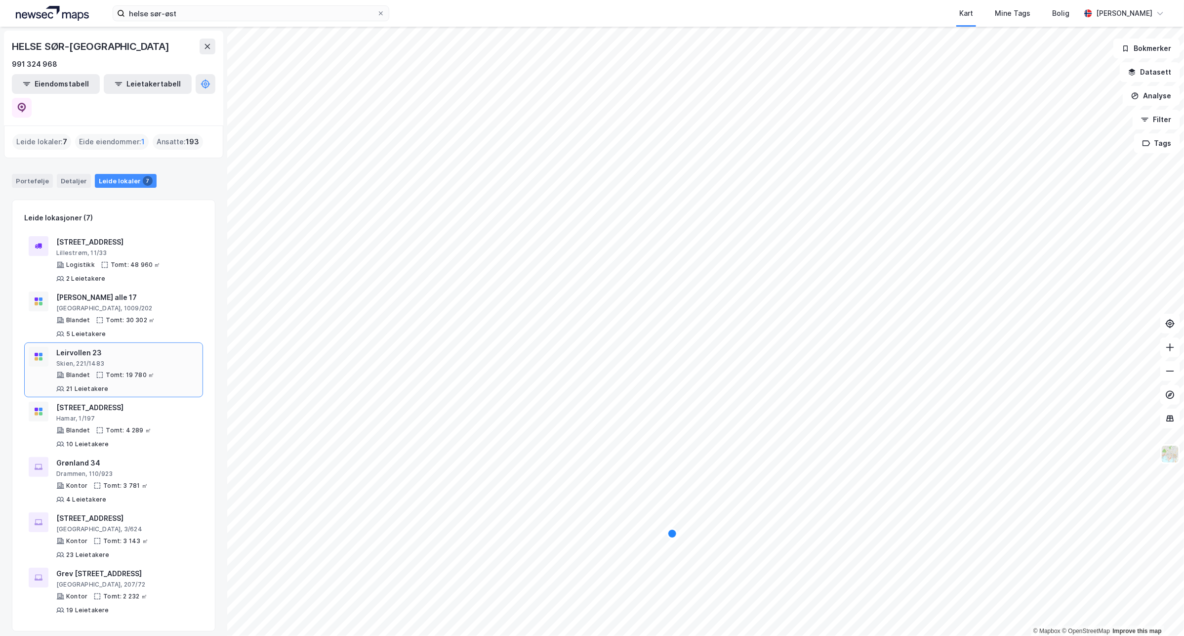
click at [65, 347] on div "Leirvollen 23 Skien, 221/1483" at bounding box center [127, 357] width 142 height 21
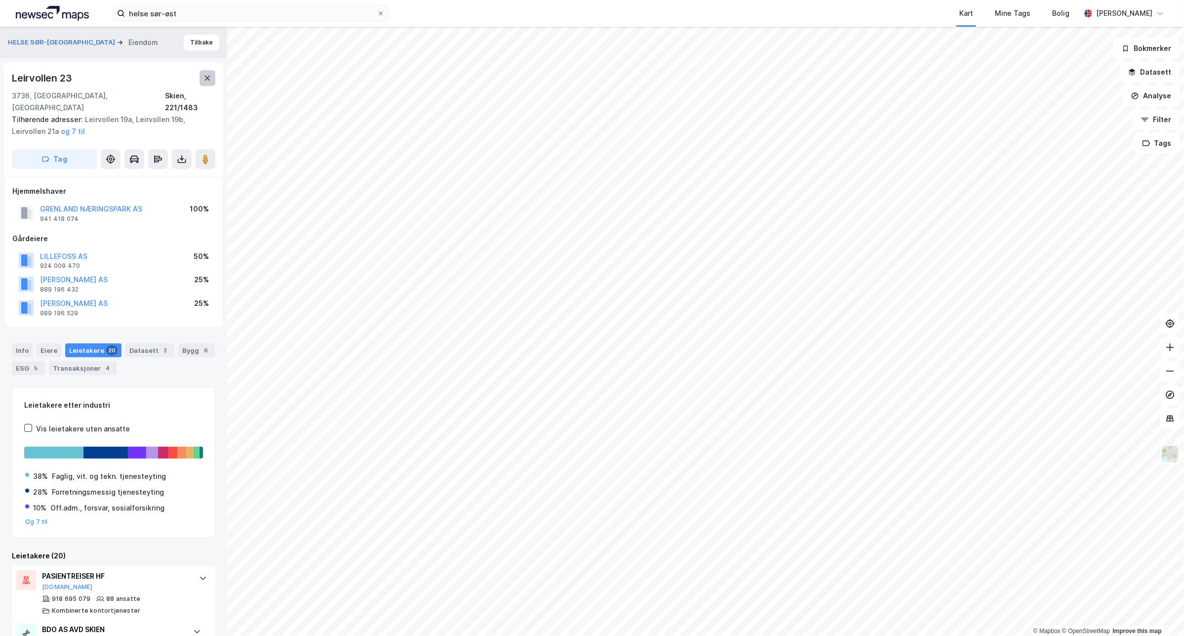
click at [203, 77] on button at bounding box center [208, 78] width 16 height 16
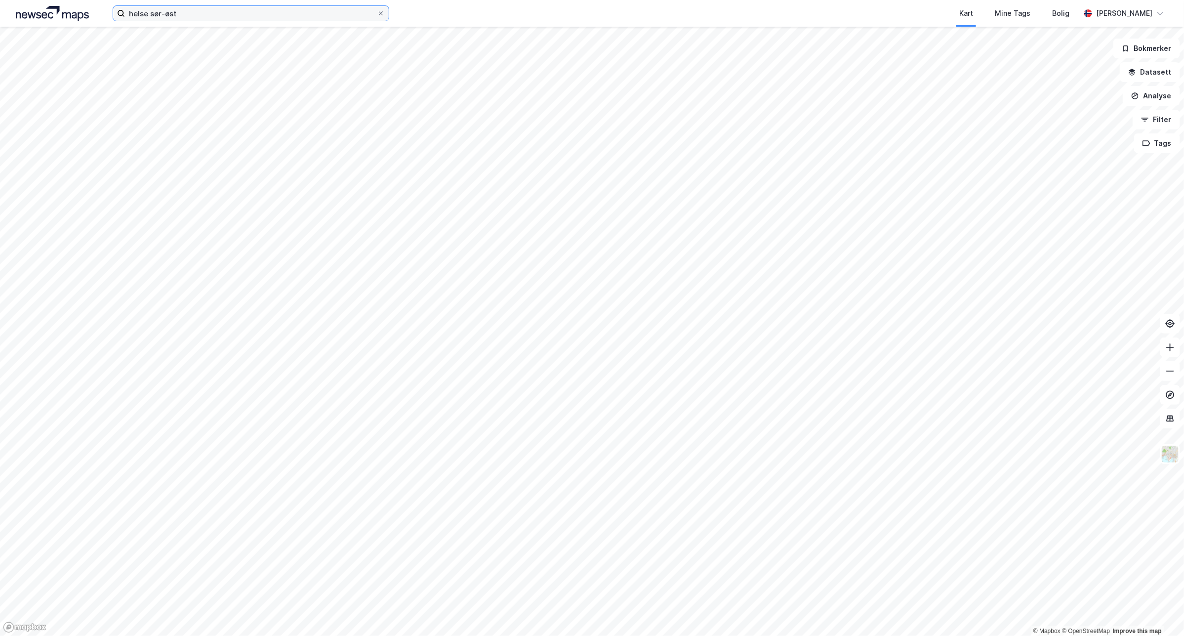
click at [195, 14] on input "helse sør-øst" at bounding box center [251, 13] width 252 height 15
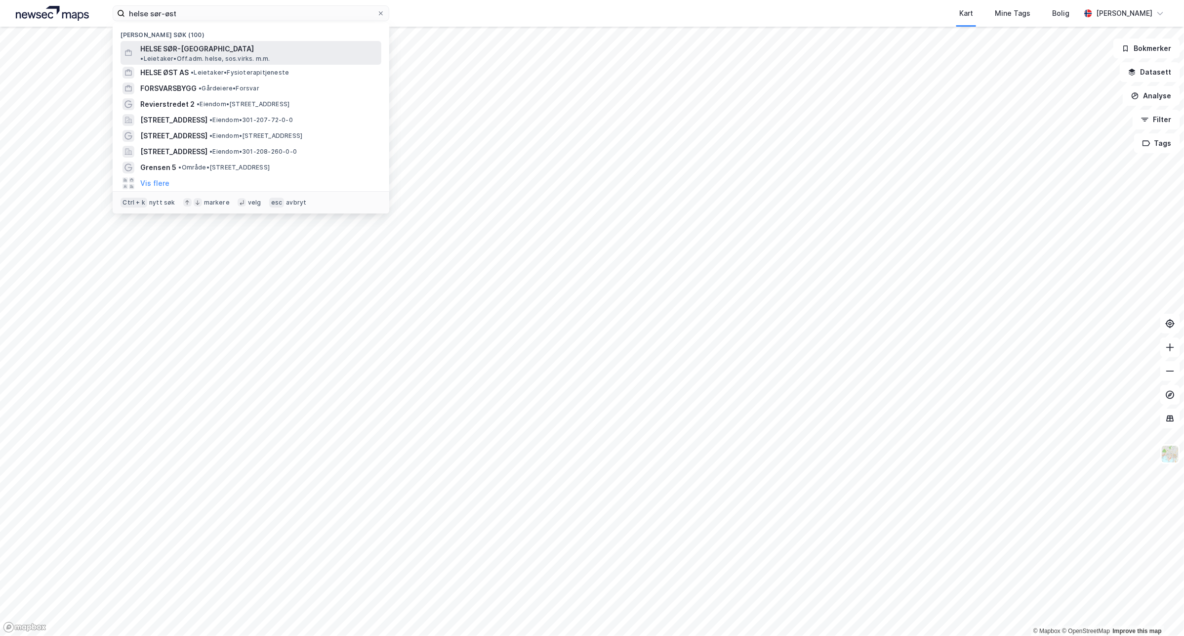
click at [251, 55] on span "• Leietaker • Off.adm. helse, sos.virks. m.m." at bounding box center [204, 59] width 129 height 8
